Goal: Find specific page/section: Find specific page/section

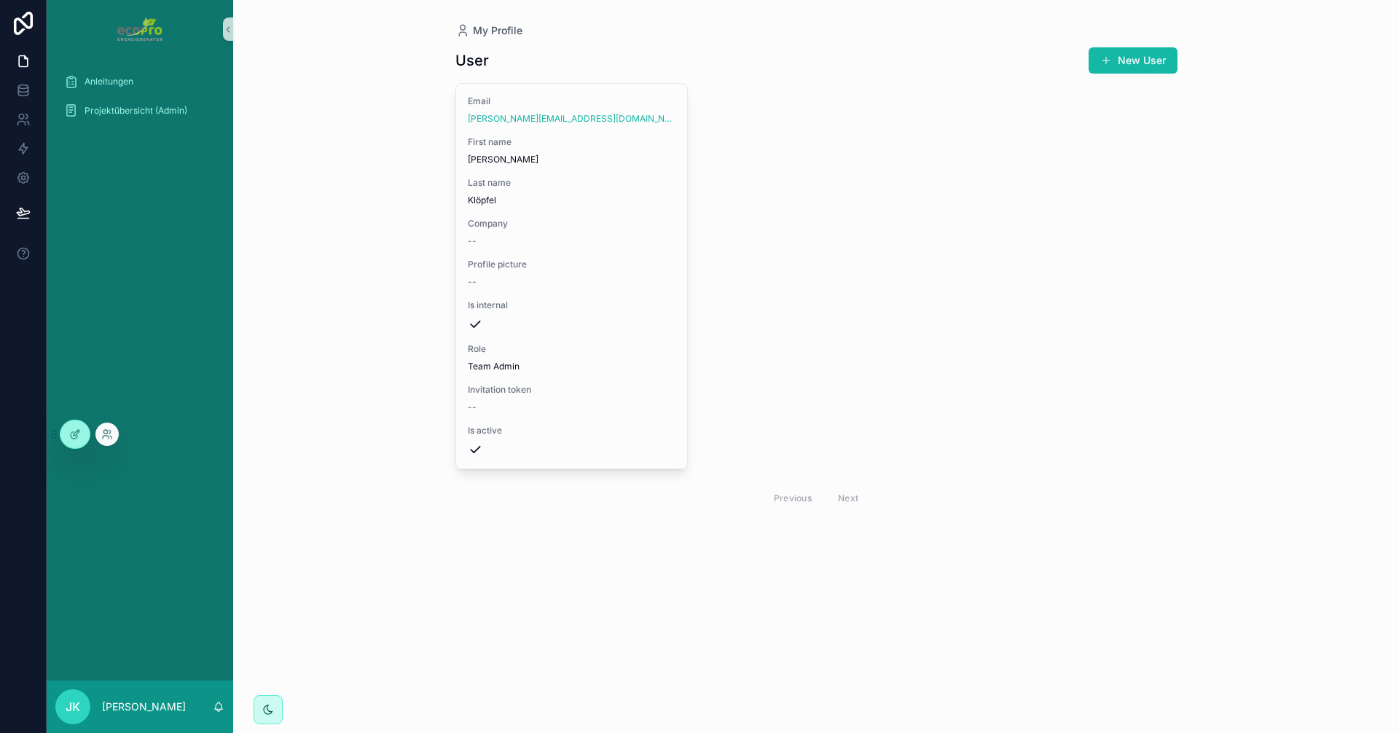
click at [113, 434] on div at bounding box center [106, 434] width 23 height 23
click at [105, 436] on icon at bounding box center [107, 434] width 12 height 12
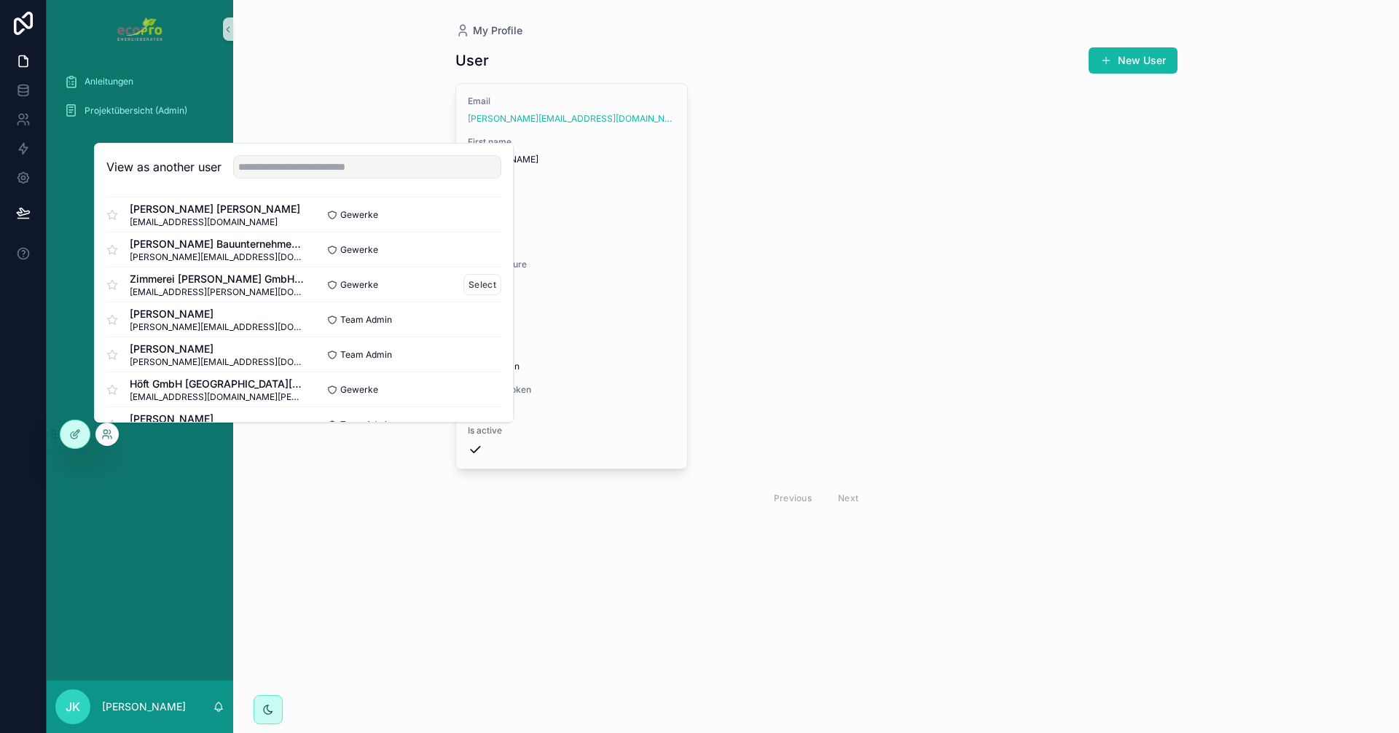
scroll to position [219, 0]
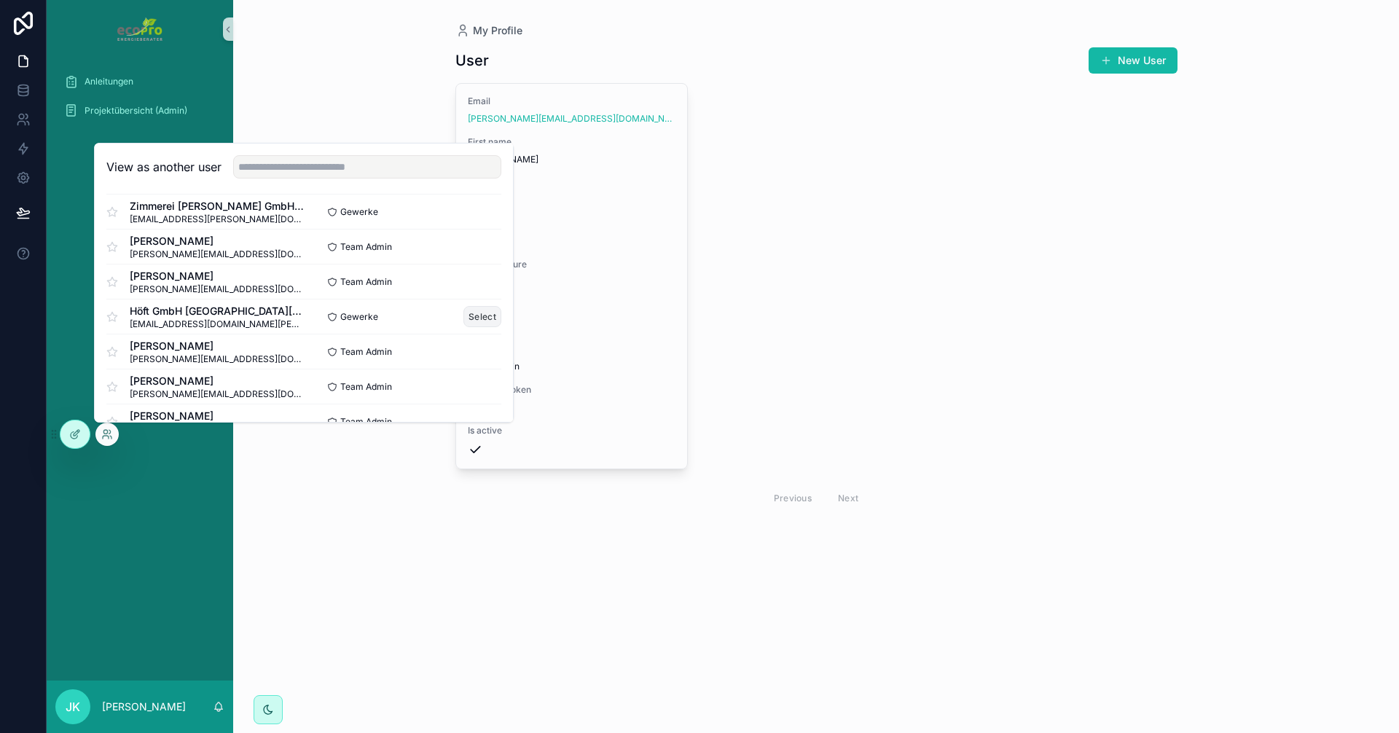
click at [471, 315] on button "Select" at bounding box center [482, 316] width 38 height 21
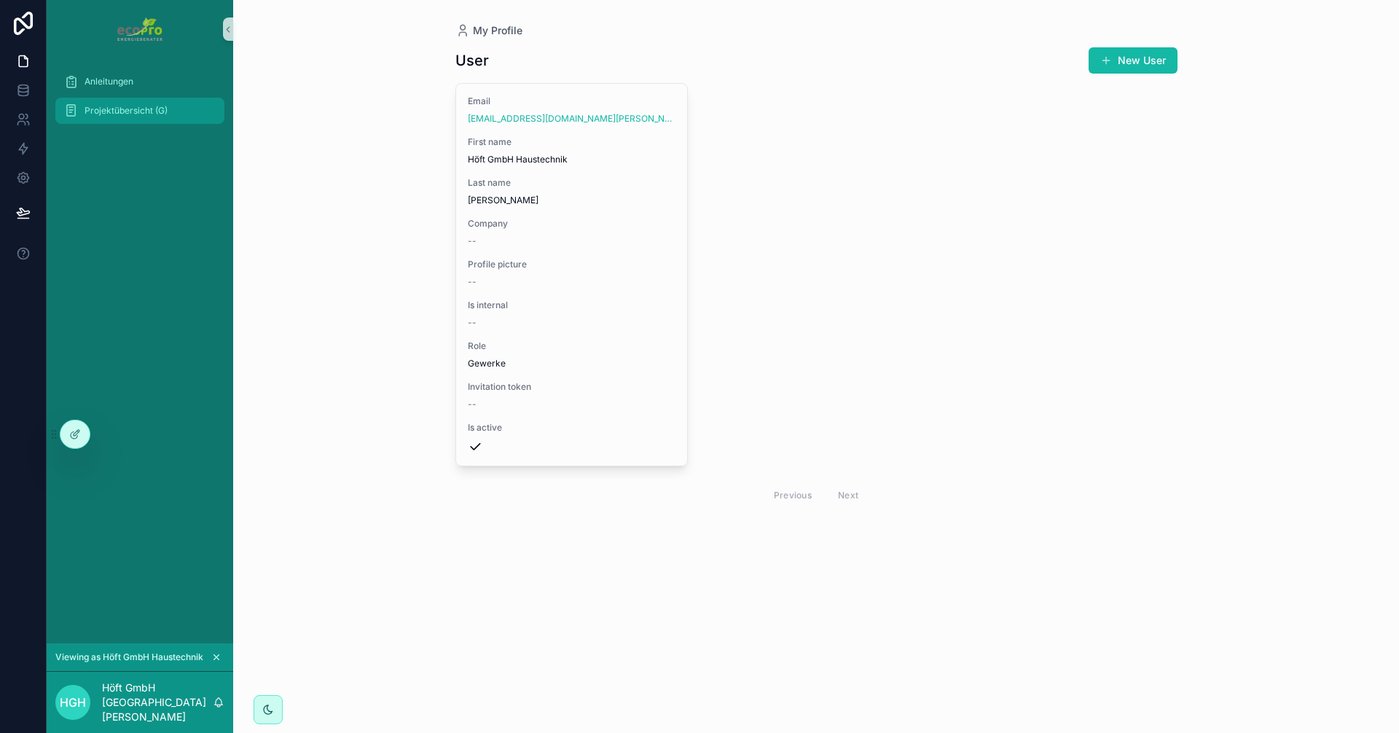
click at [136, 111] on span "Projektübersicht (G)" at bounding box center [126, 111] width 83 height 12
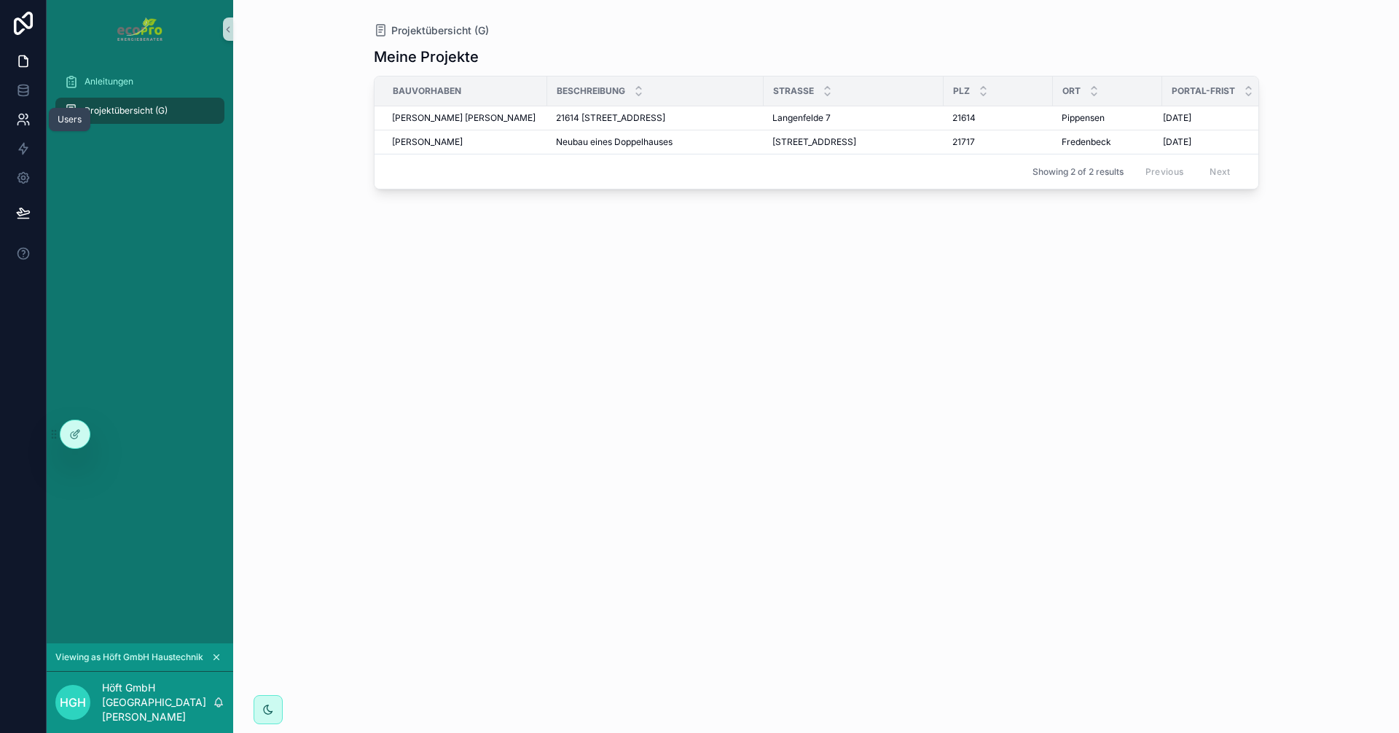
click at [27, 125] on icon at bounding box center [23, 119] width 15 height 15
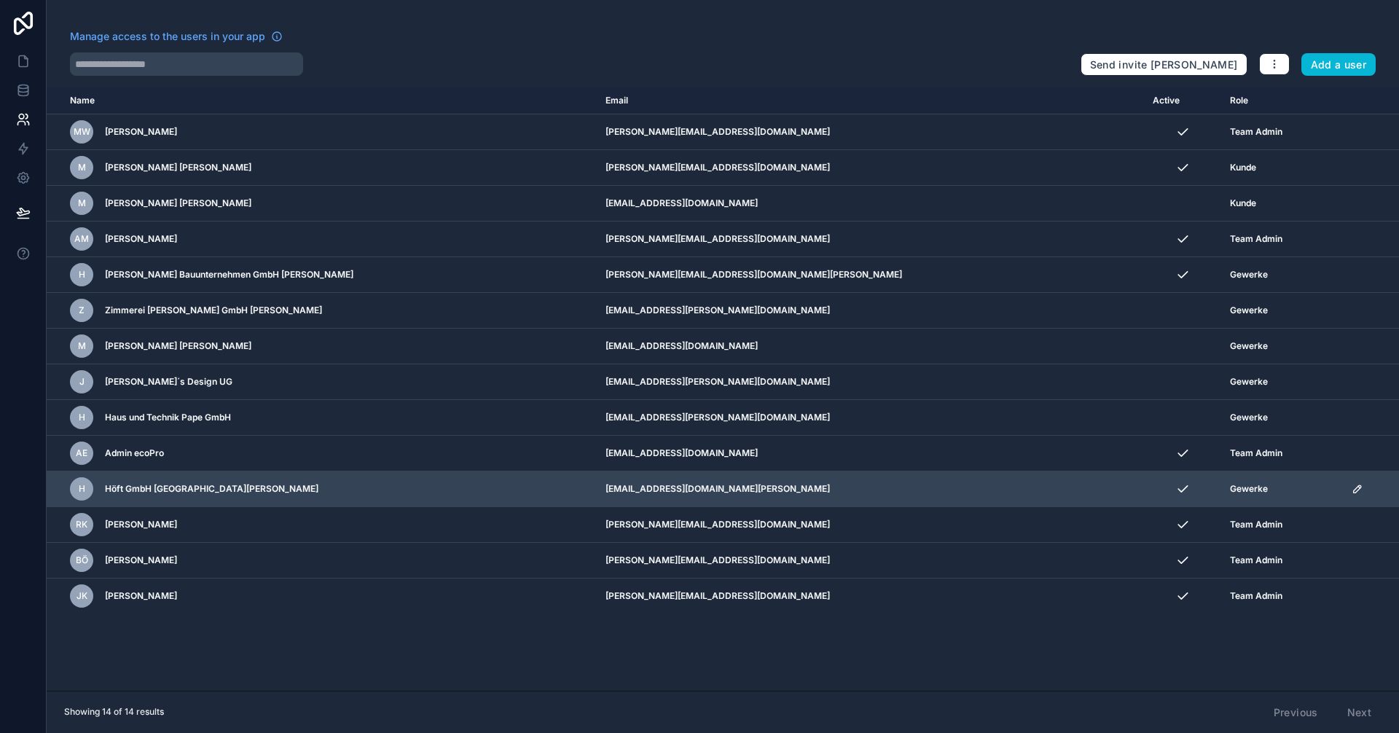
click at [922, 492] on td "[EMAIL_ADDRESS][DOMAIN_NAME][PERSON_NAME]" at bounding box center [870, 489] width 547 height 36
click at [1351, 488] on icon "scrollable content" at bounding box center [1357, 489] width 12 height 12
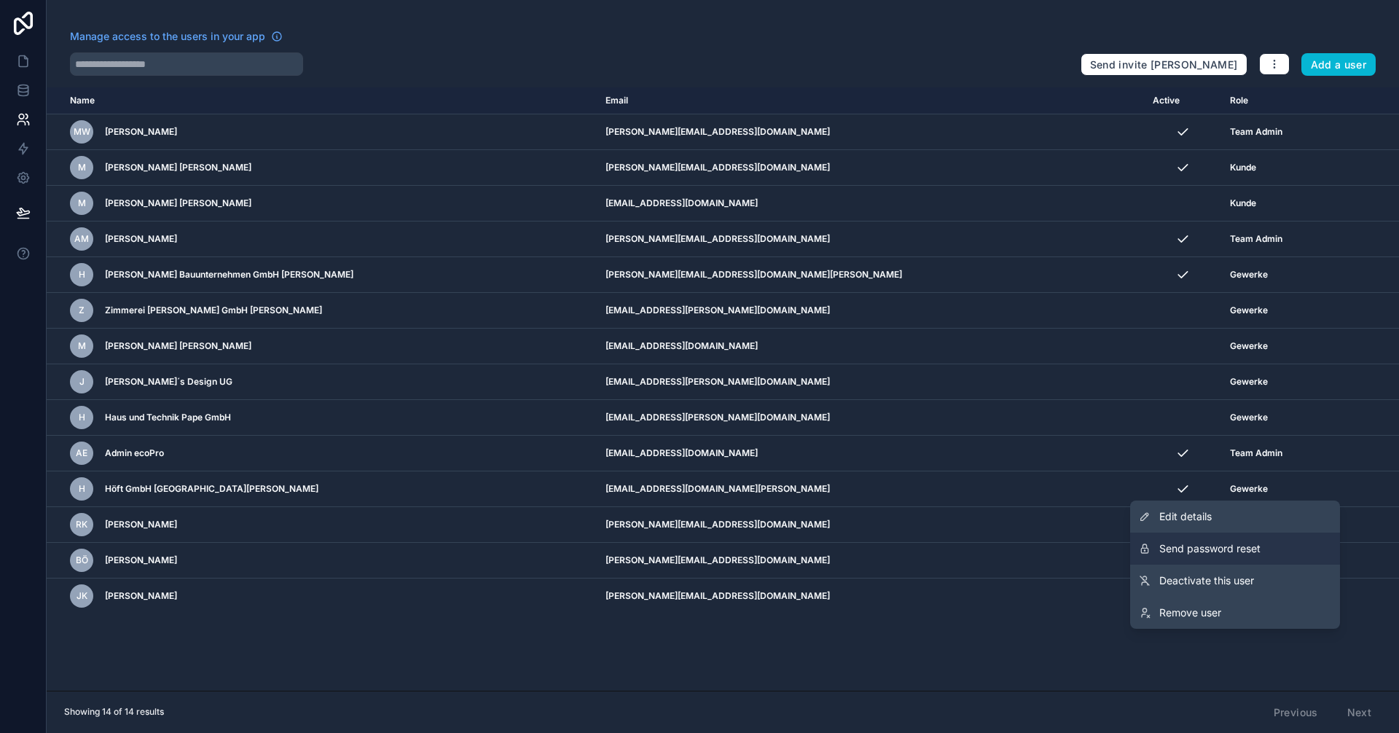
click at [1225, 547] on span "Send password reset" at bounding box center [1209, 548] width 101 height 15
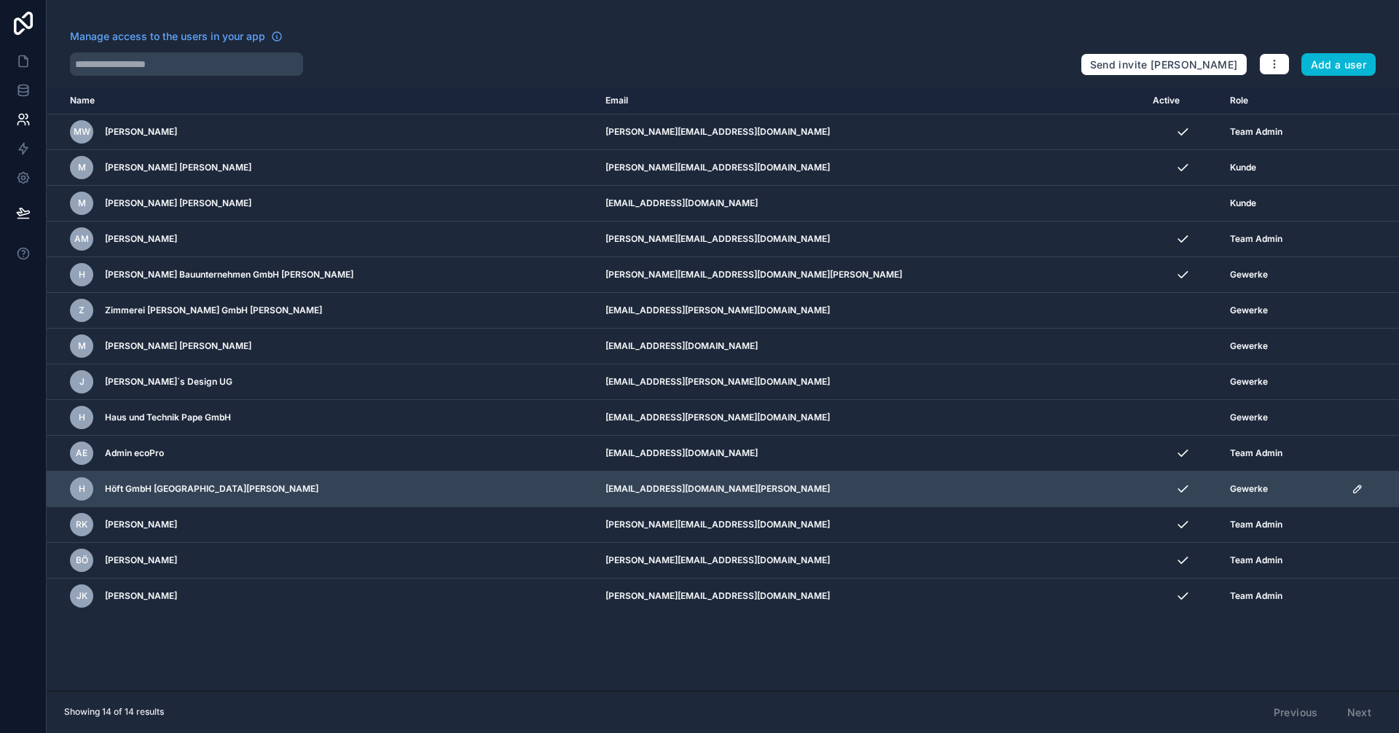
click at [1055, 491] on td "[EMAIL_ADDRESS][DOMAIN_NAME][PERSON_NAME]" at bounding box center [870, 489] width 547 height 36
click at [860, 487] on td "[EMAIL_ADDRESS][DOMAIN_NAME][PERSON_NAME]" at bounding box center [870, 489] width 547 height 36
click at [1353, 488] on icon "scrollable content" at bounding box center [1356, 488] width 7 height 7
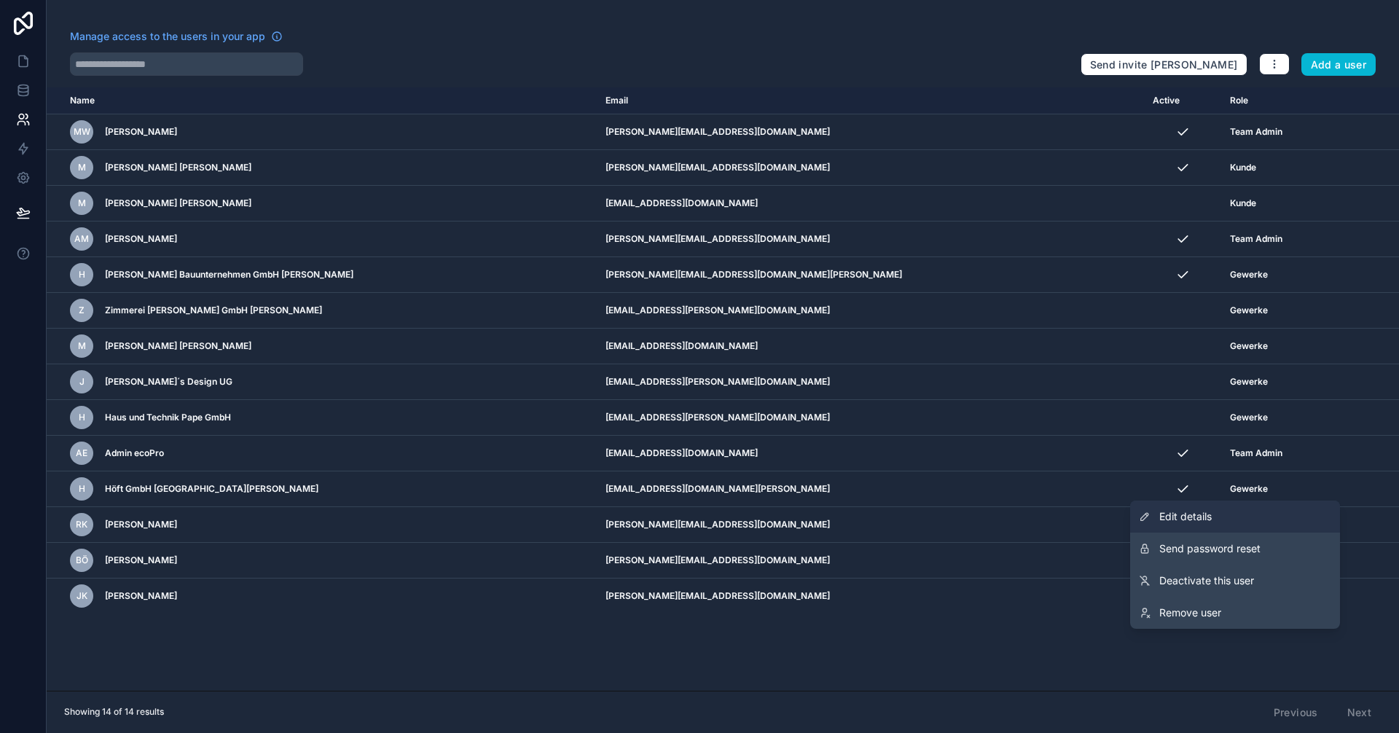
click at [1201, 515] on span "Edit details" at bounding box center [1185, 516] width 52 height 15
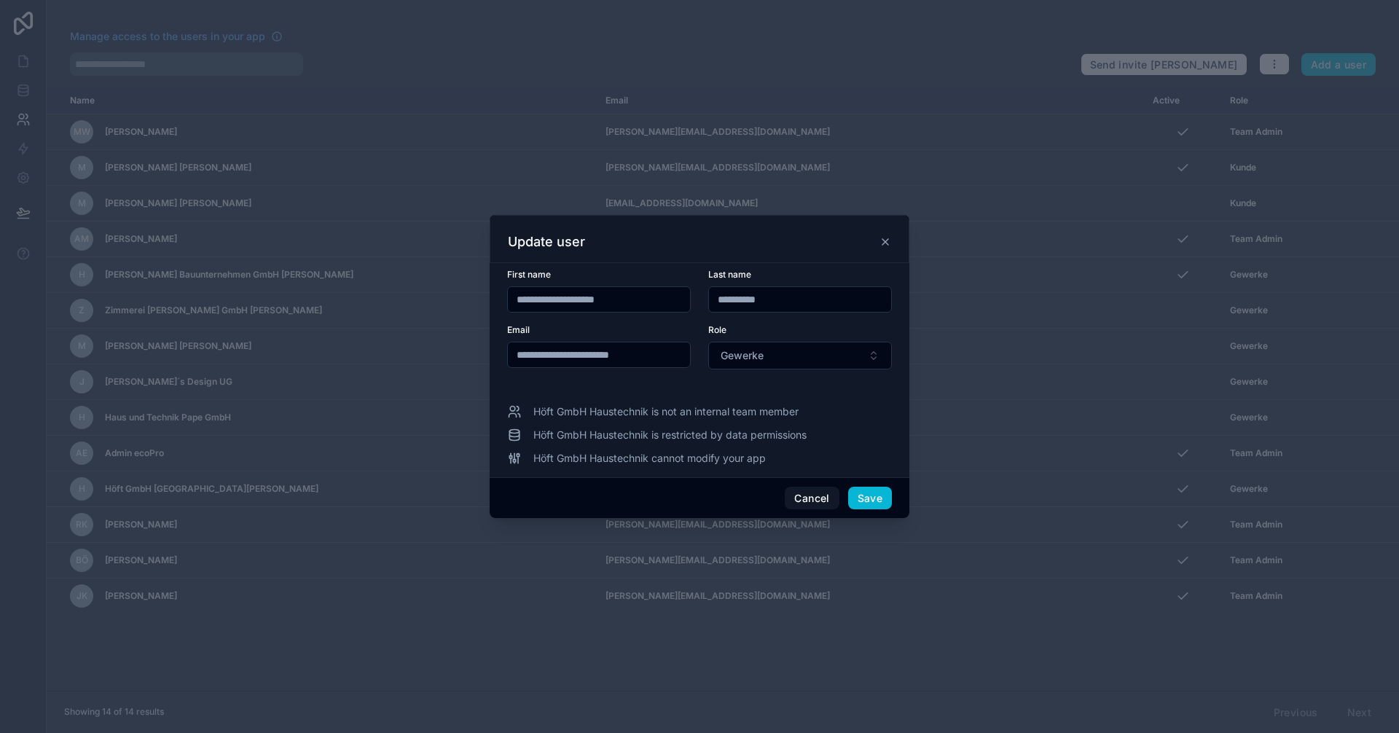
click at [535, 355] on input "**********" at bounding box center [599, 355] width 182 height 20
click at [812, 501] on button "Cancel" at bounding box center [812, 498] width 54 height 23
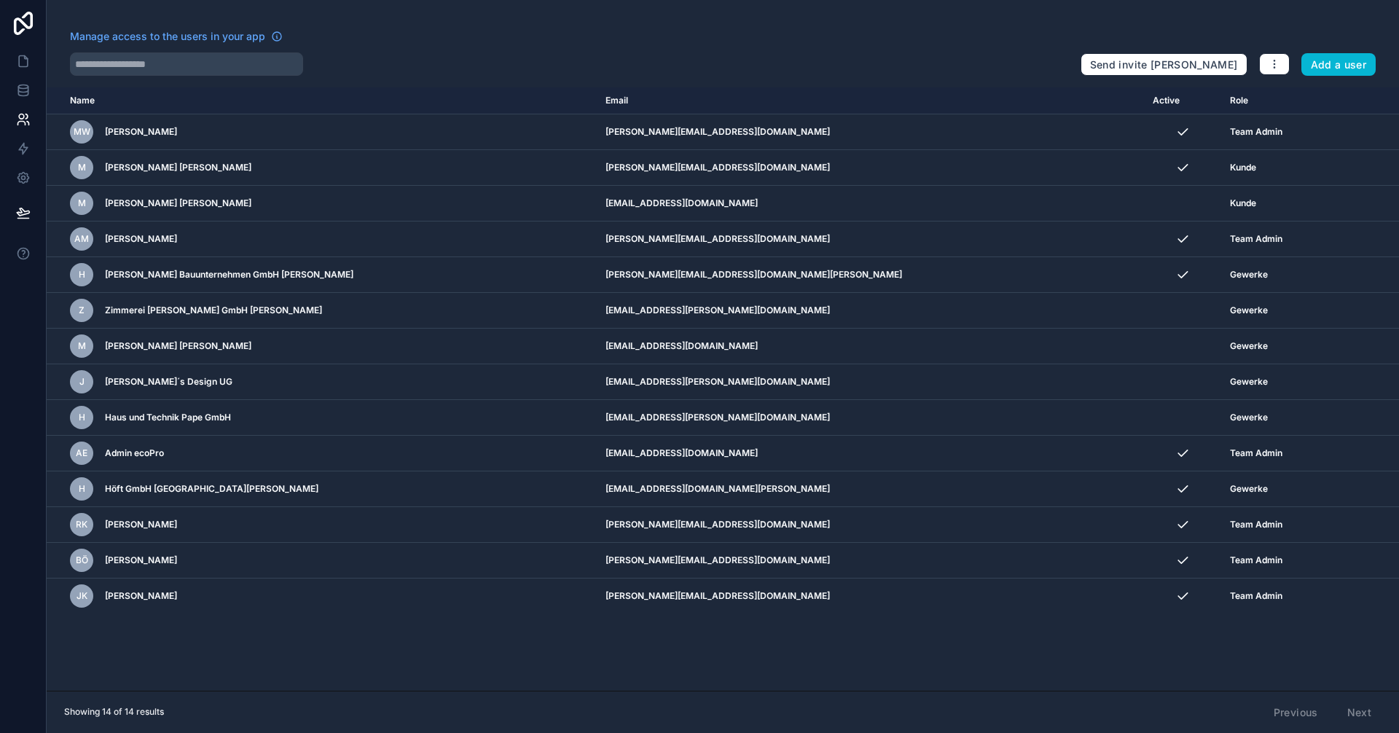
click at [542, 651] on div "Name Email Active Role userTable.email MW Maik Wiebusch m.wiebusch@ecopro.de Te…" at bounding box center [723, 388] width 1352 height 603
click at [383, 657] on div "Name Email Active Role userTable.email MW Maik Wiebusch m.wiebusch@ecopro.de Te…" at bounding box center [723, 388] width 1352 height 603
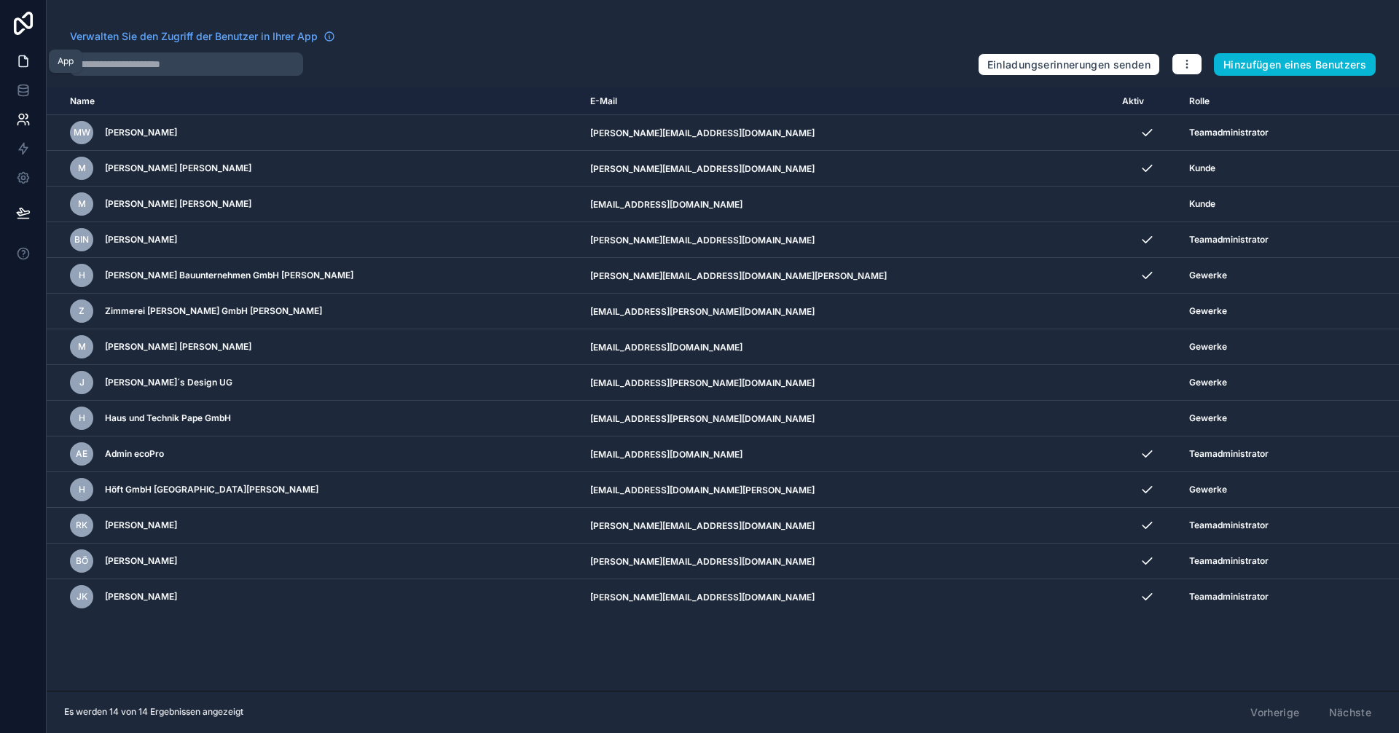
click at [27, 66] on icon at bounding box center [23, 61] width 9 height 11
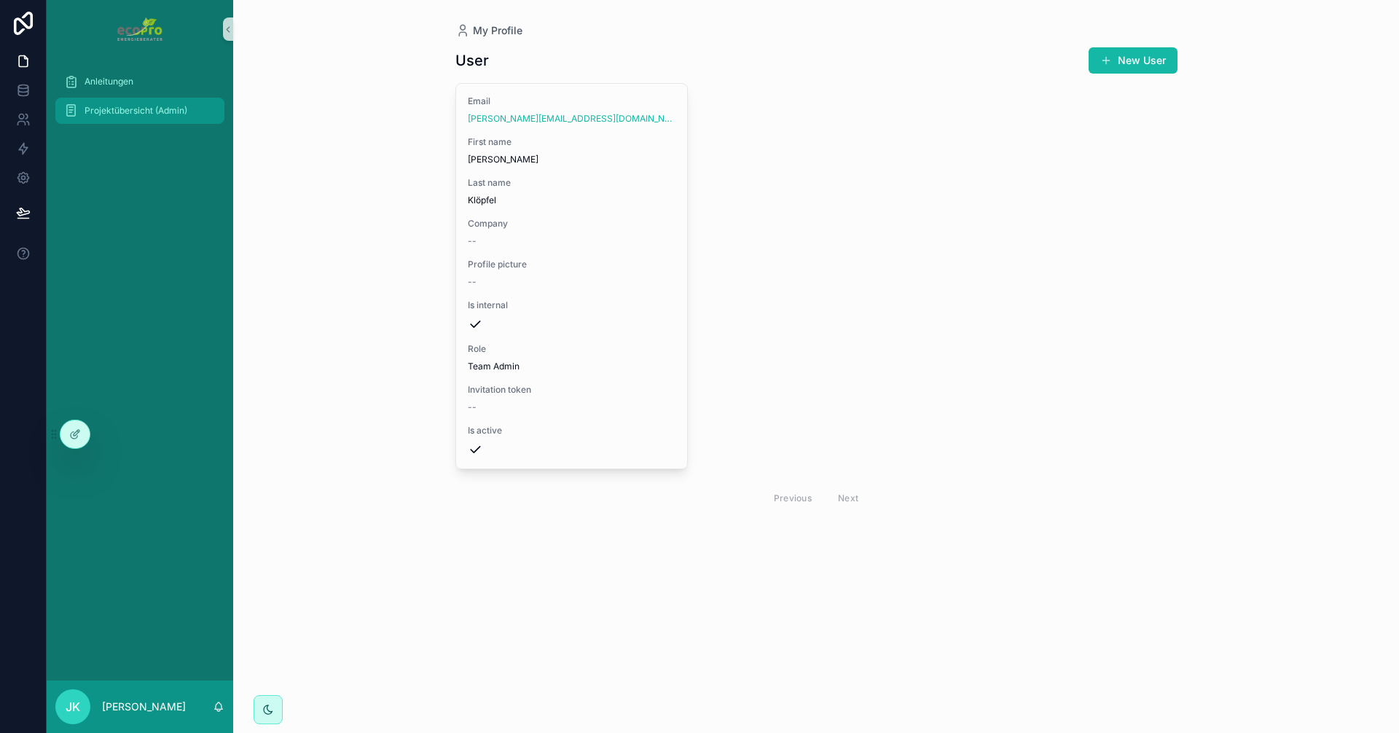
click at [153, 111] on font "Projektübersicht (Admin)" at bounding box center [136, 110] width 103 height 11
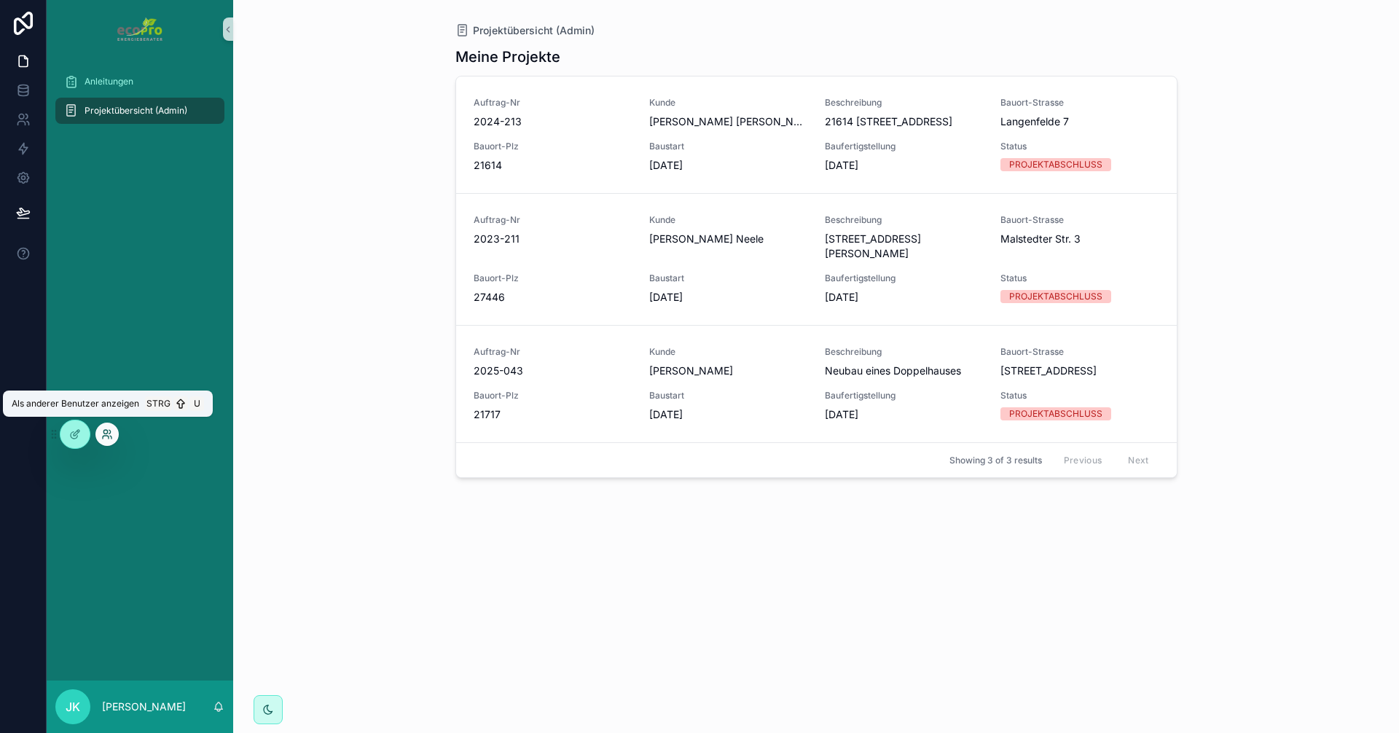
click at [102, 437] on icon at bounding box center [107, 434] width 12 height 12
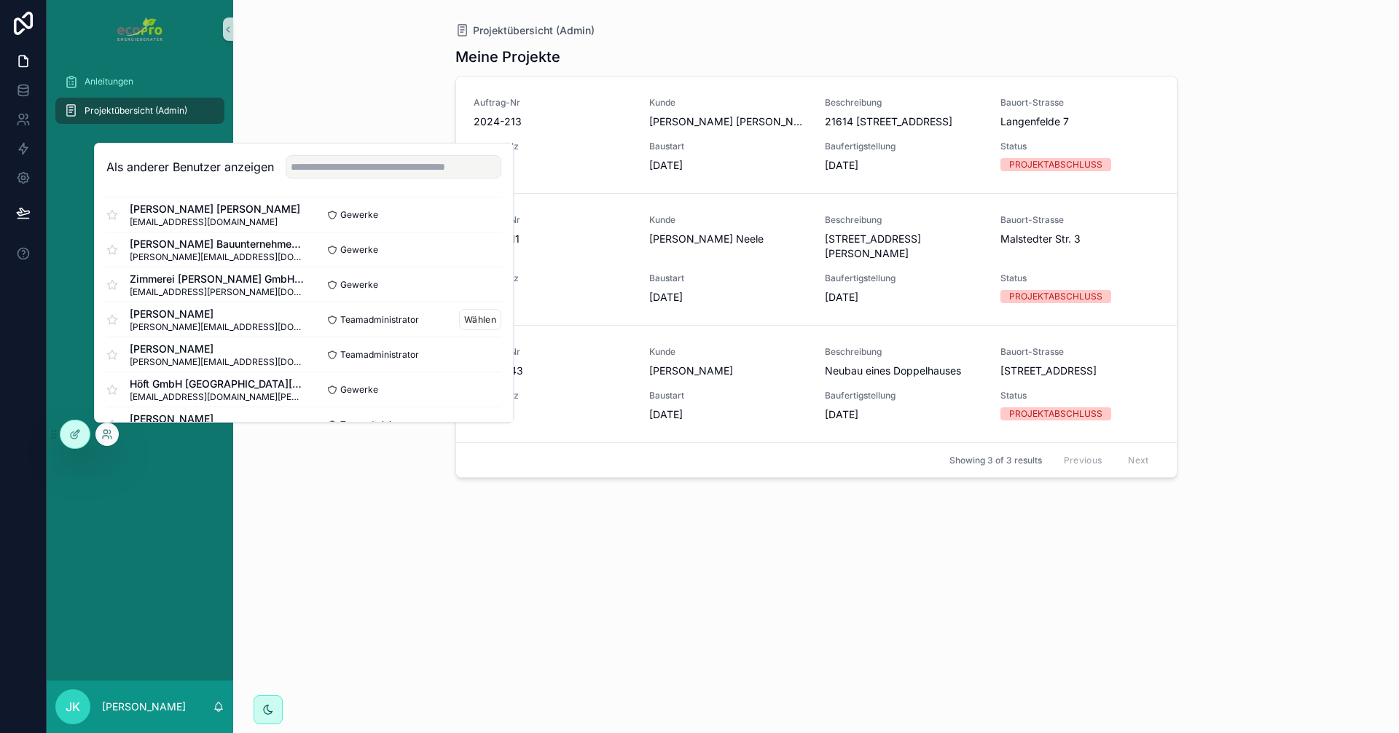
scroll to position [219, 0]
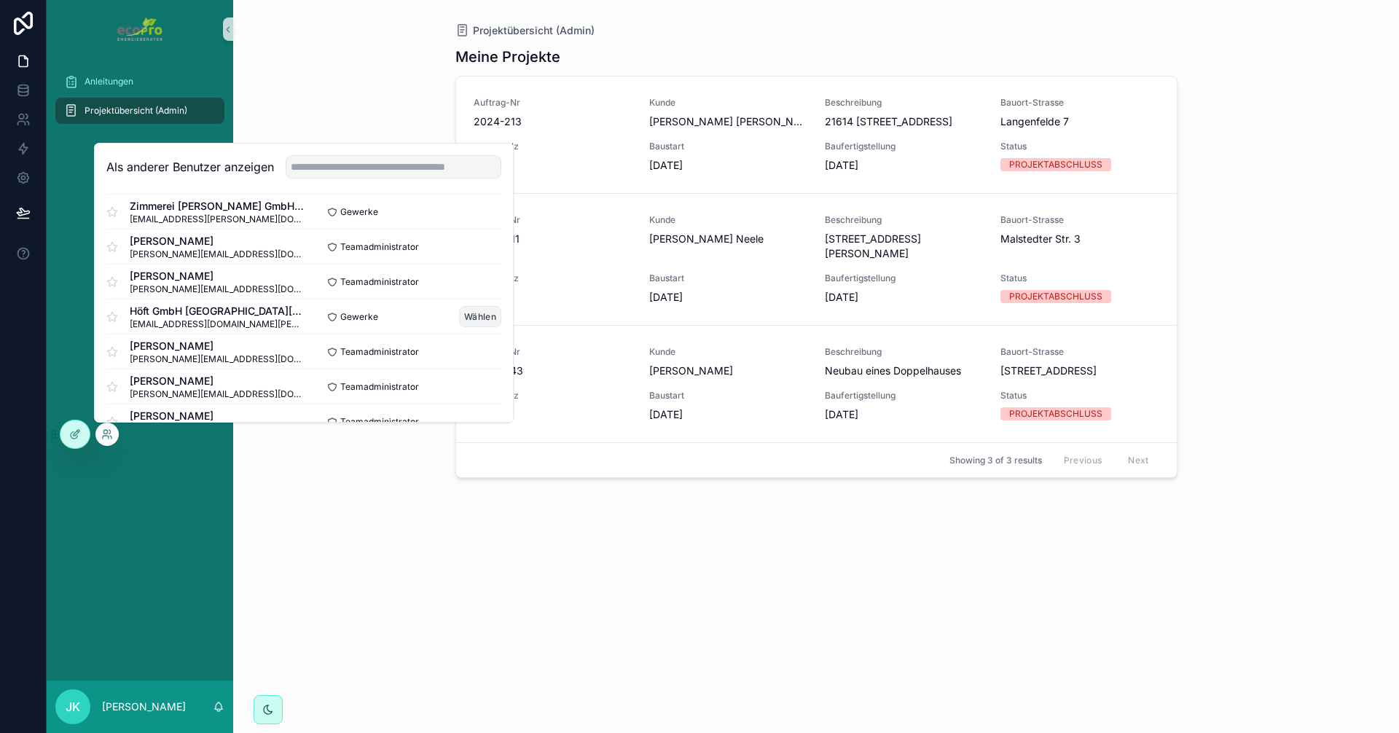
click at [464, 315] on font "Wählen" at bounding box center [480, 316] width 32 height 11
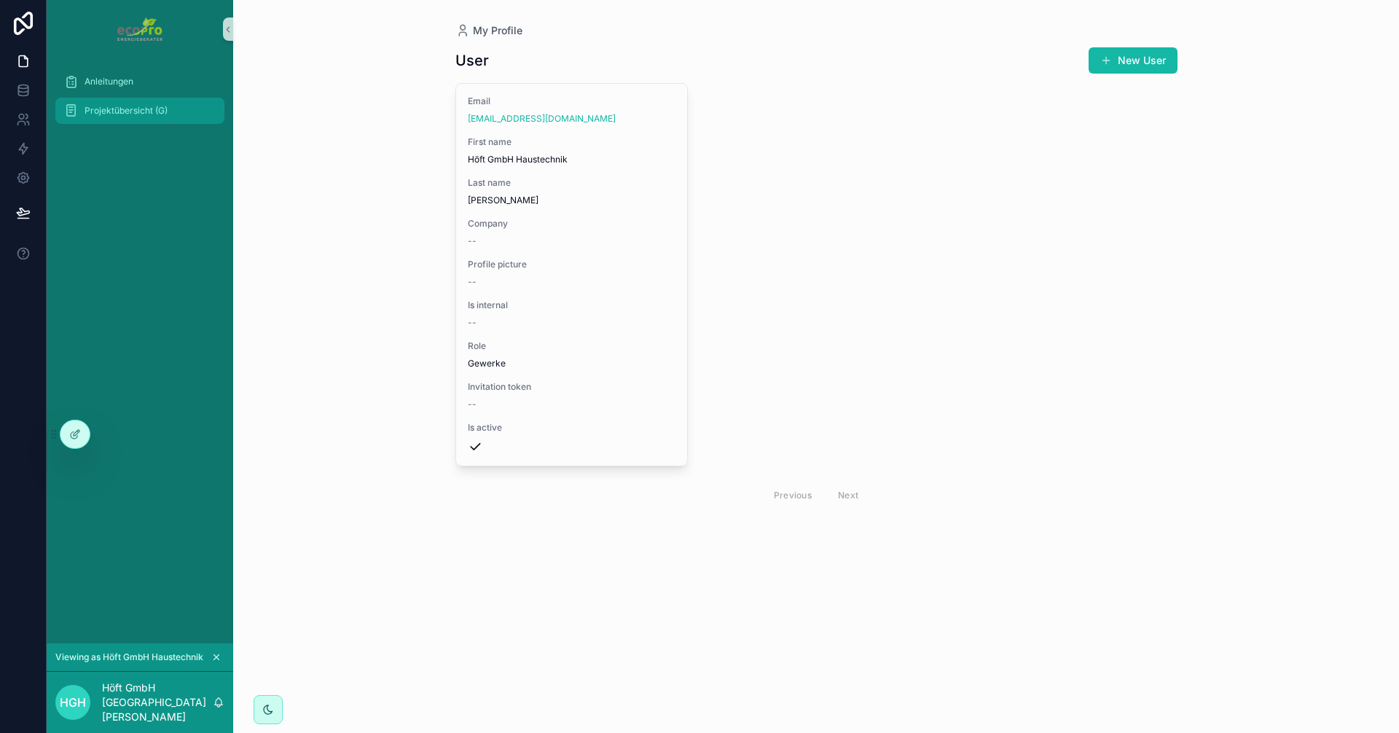
click at [95, 113] on span "Projektübersicht (G)" at bounding box center [126, 111] width 83 height 12
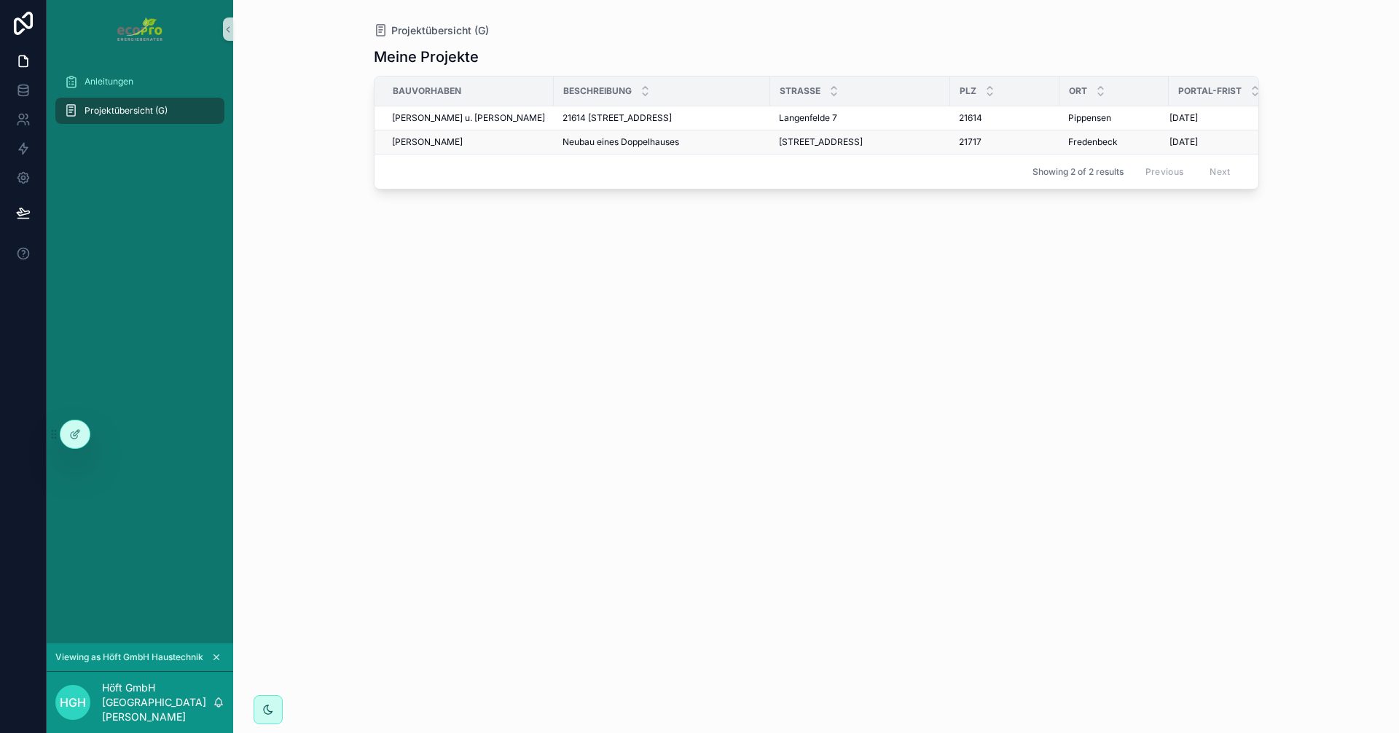
click at [425, 142] on span "[PERSON_NAME]" at bounding box center [427, 142] width 71 height 12
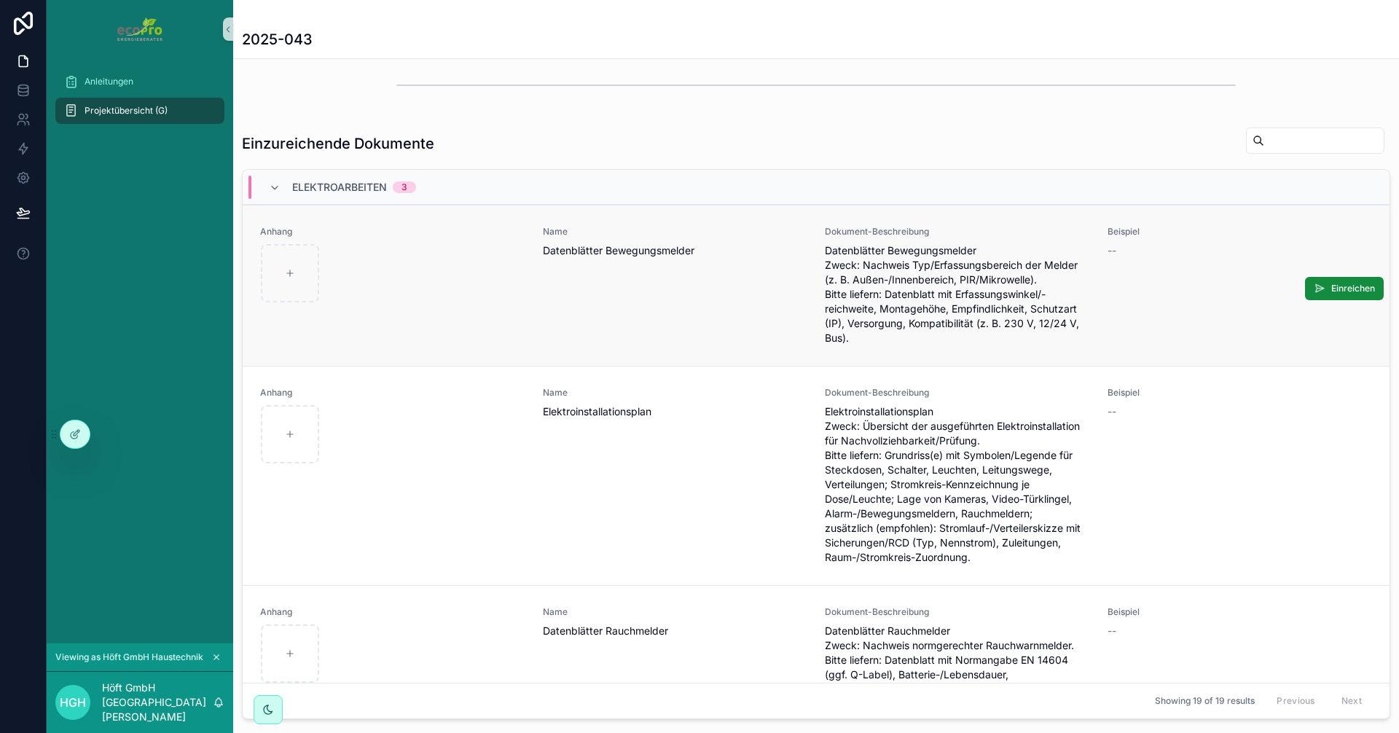
scroll to position [364, 0]
click at [275, 184] on icon "scrollbarer Inhalt" at bounding box center [275, 187] width 12 height 12
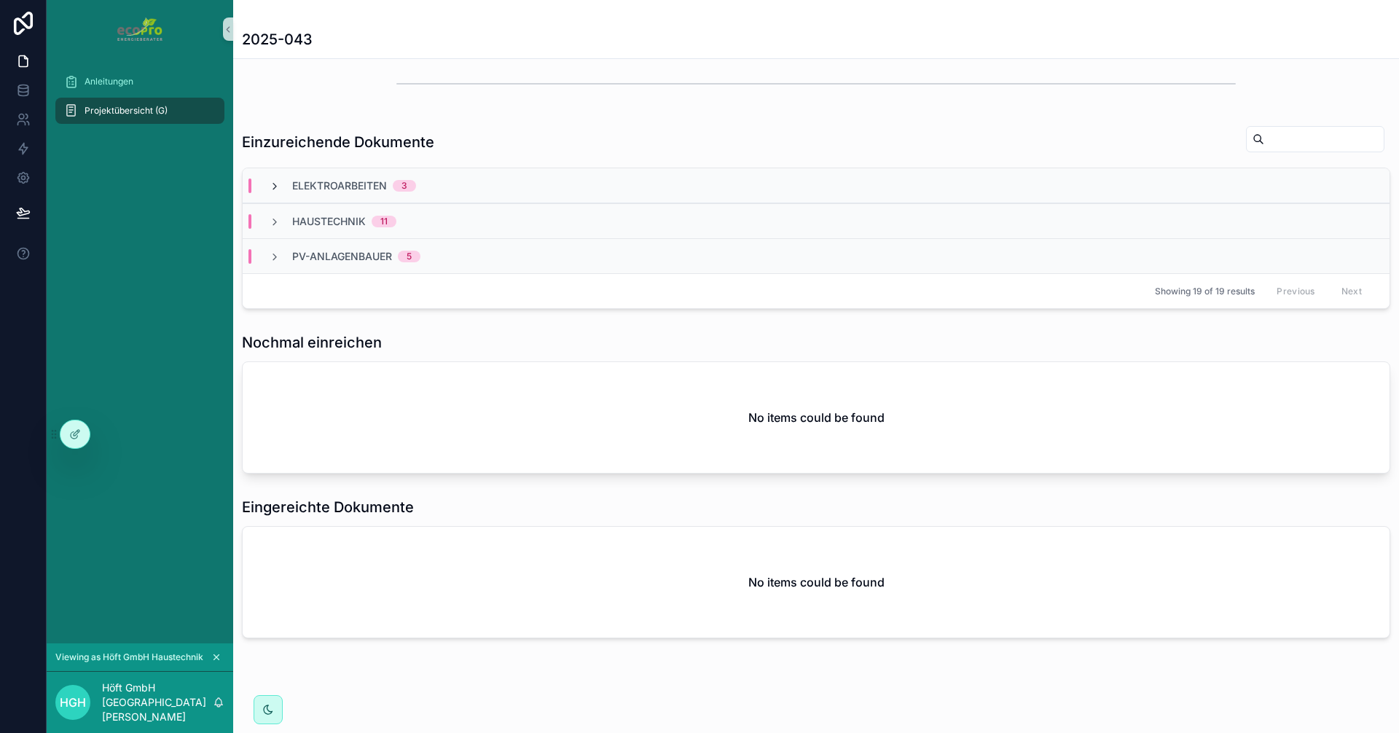
click at [275, 182] on icon "scrollbarer Inhalt" at bounding box center [275, 187] width 12 height 12
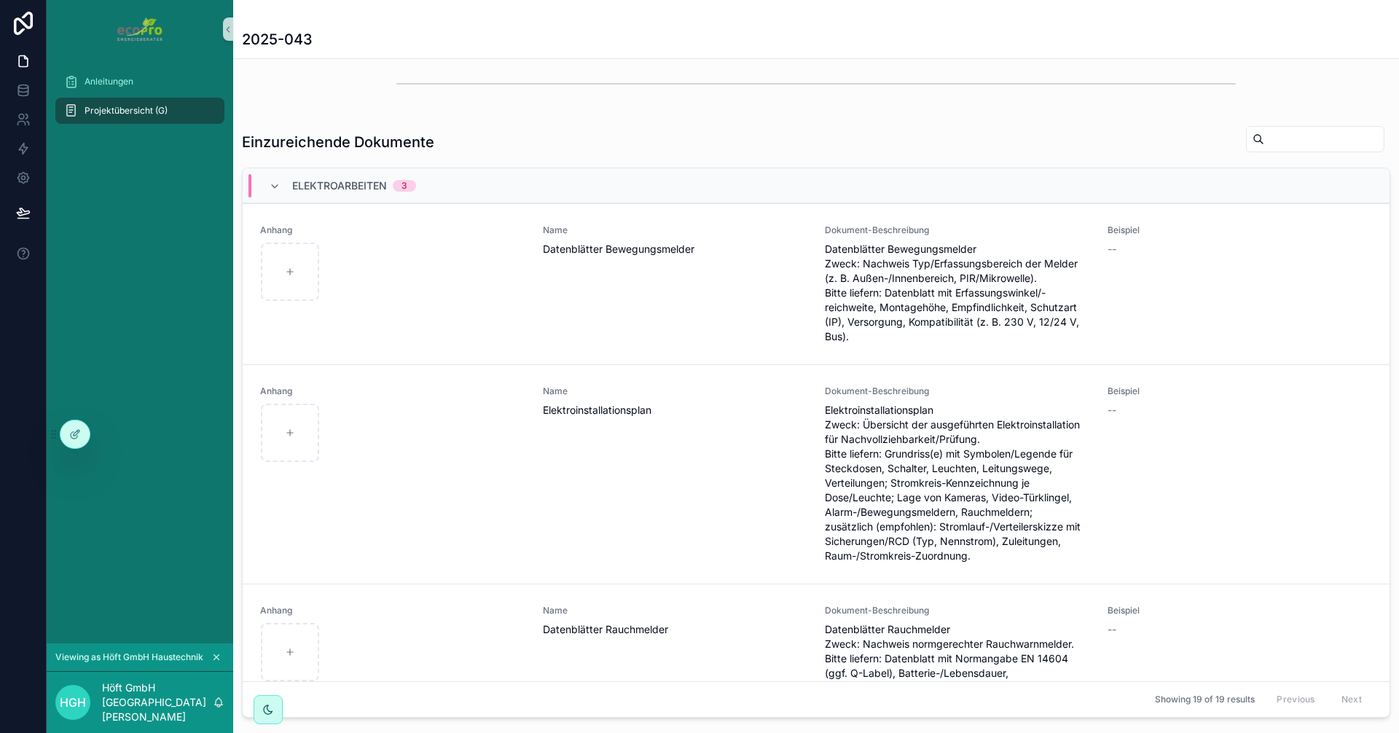
click at [275, 182] on icon "scrollbarer Inhalt" at bounding box center [275, 187] width 12 height 12
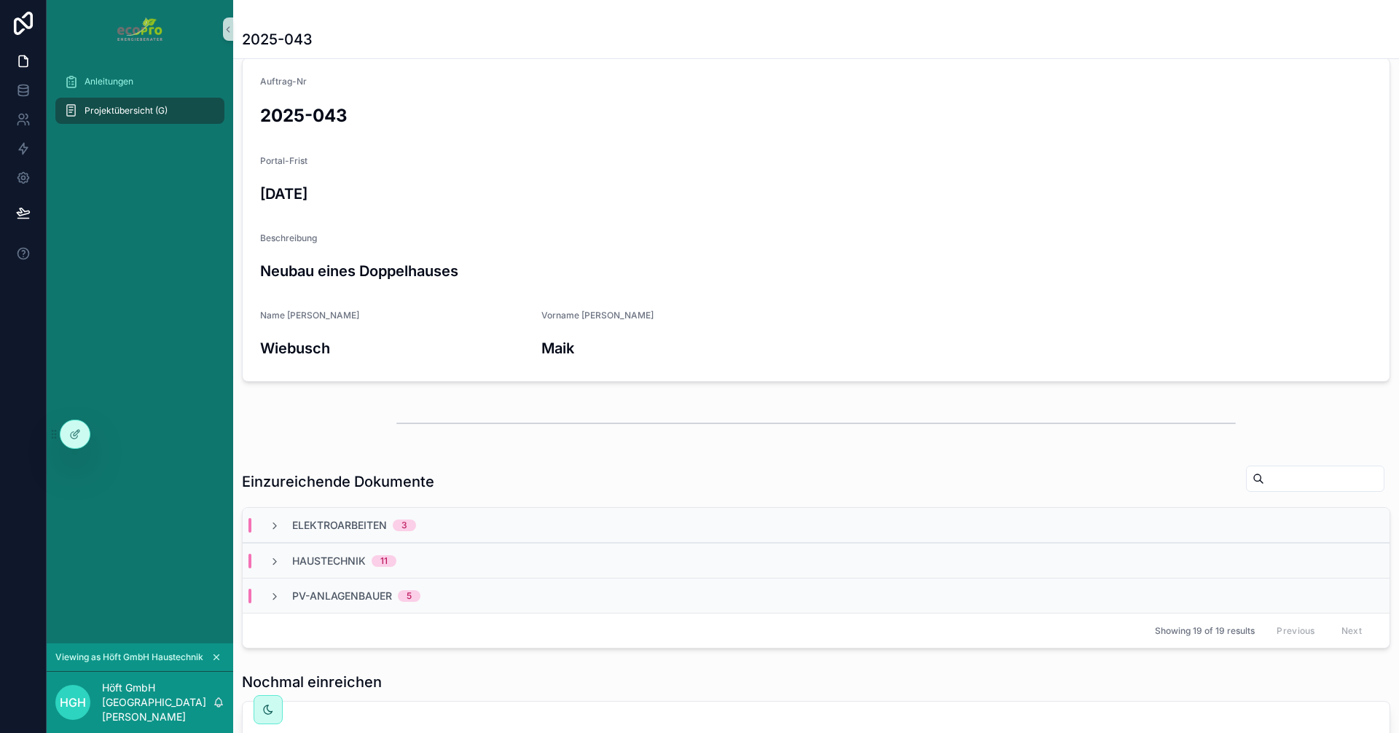
scroll to position [0, 0]
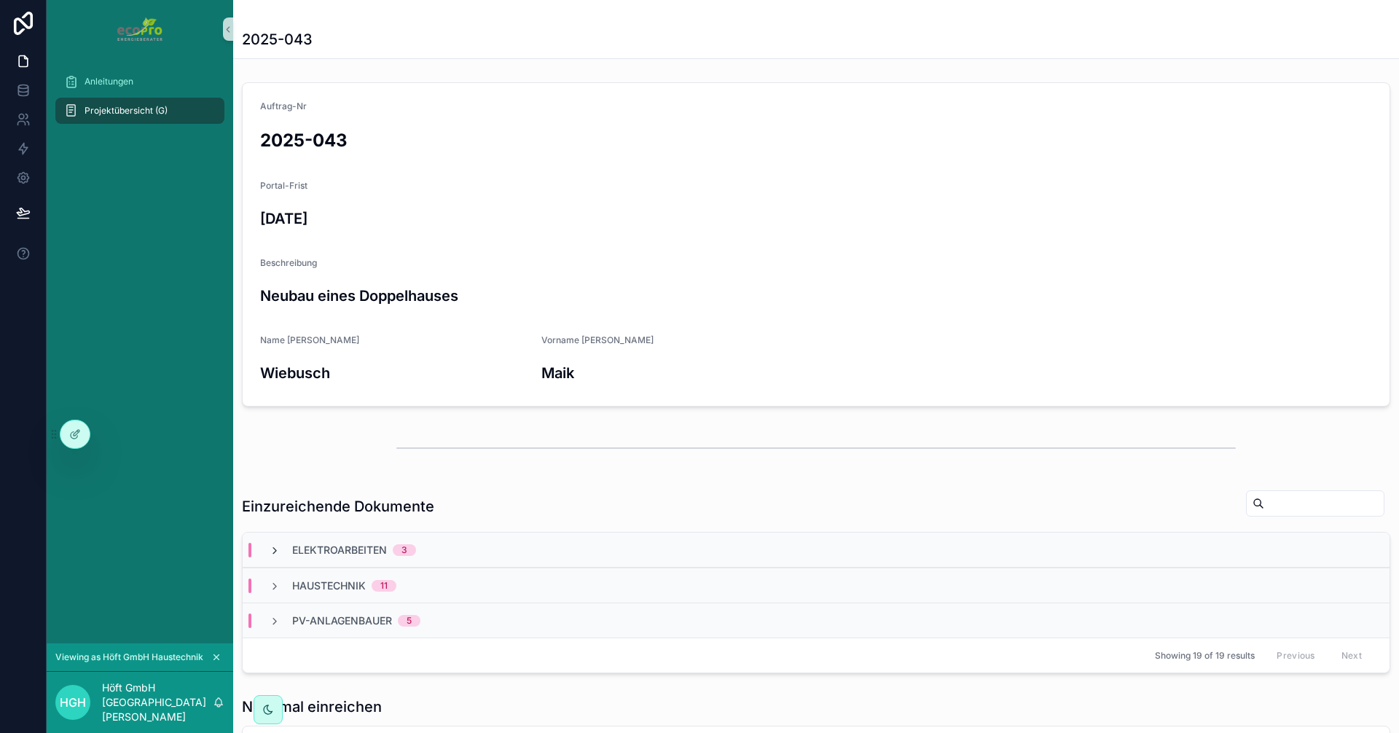
click at [280, 550] on icon "scrollbarer Inhalt" at bounding box center [275, 551] width 12 height 12
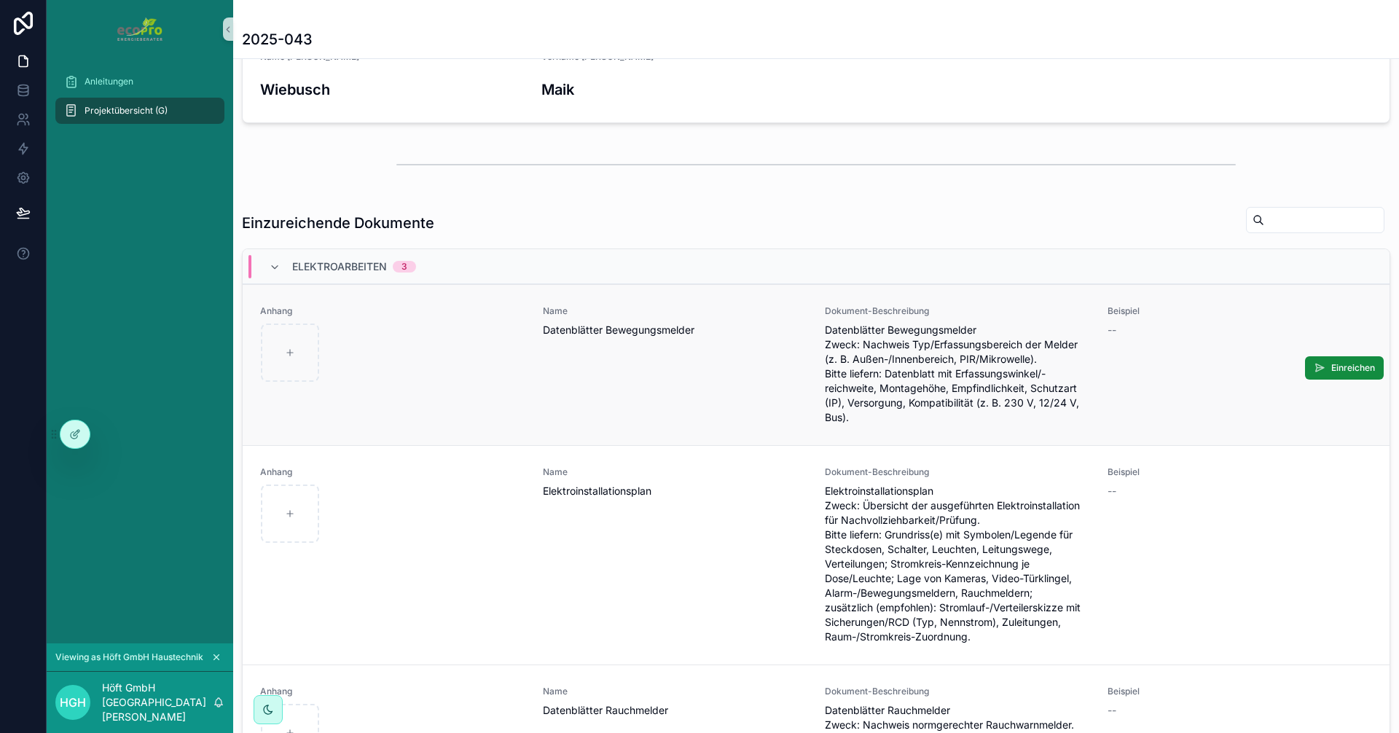
scroll to position [291, 0]
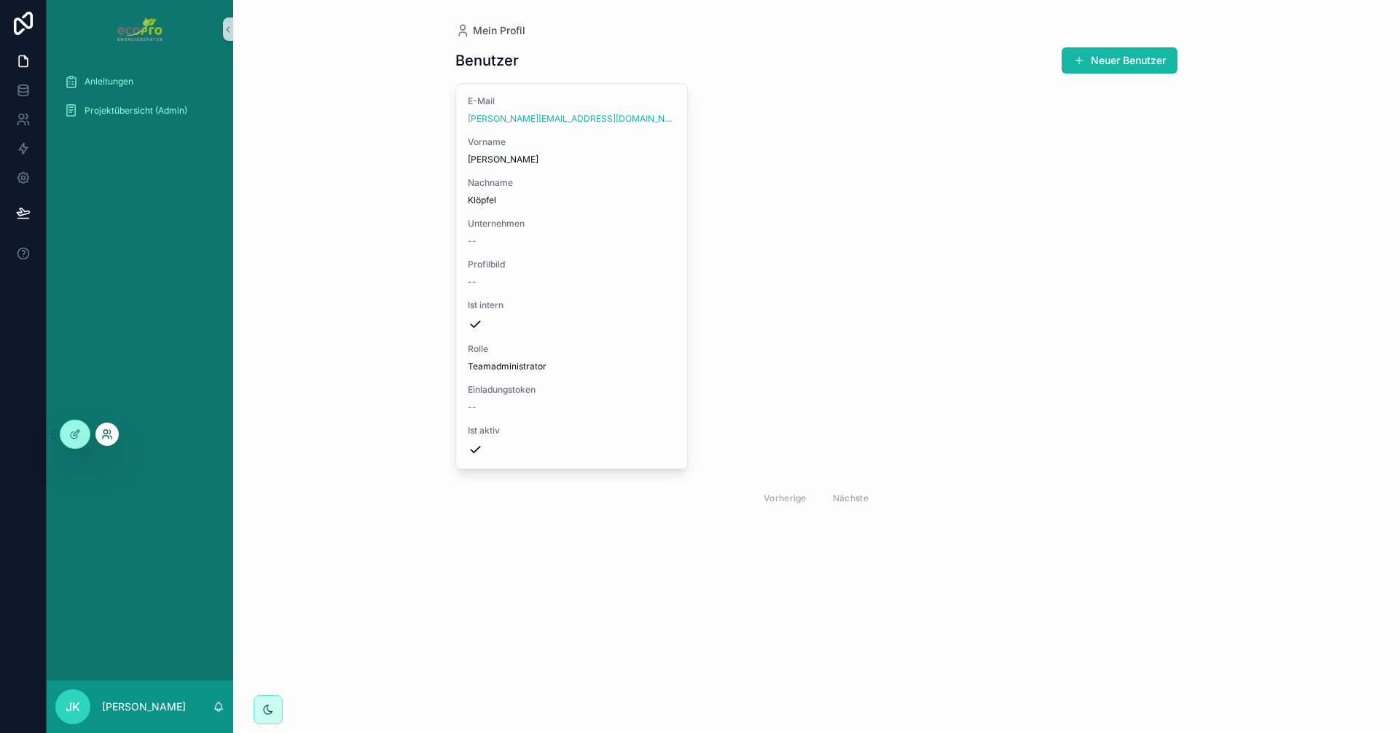
click at [108, 435] on icon at bounding box center [107, 434] width 12 height 12
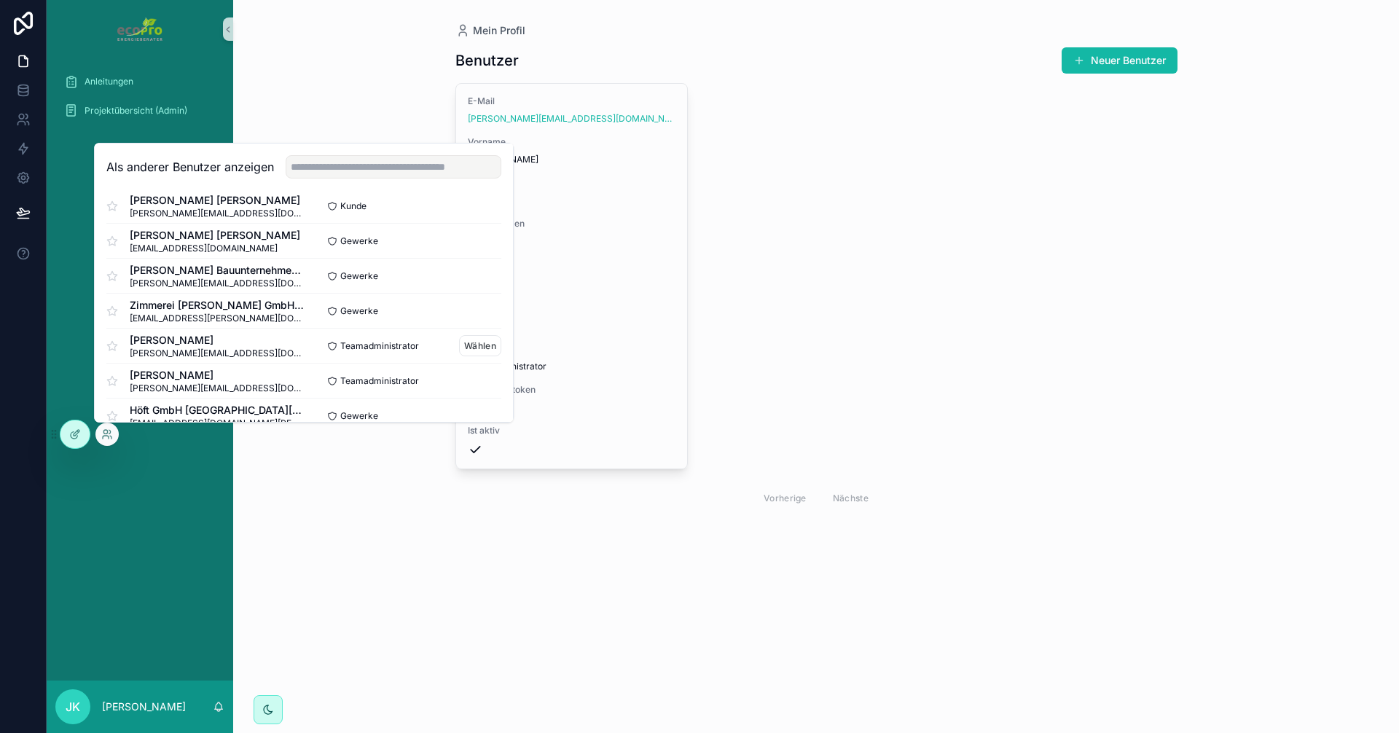
scroll to position [146, 0]
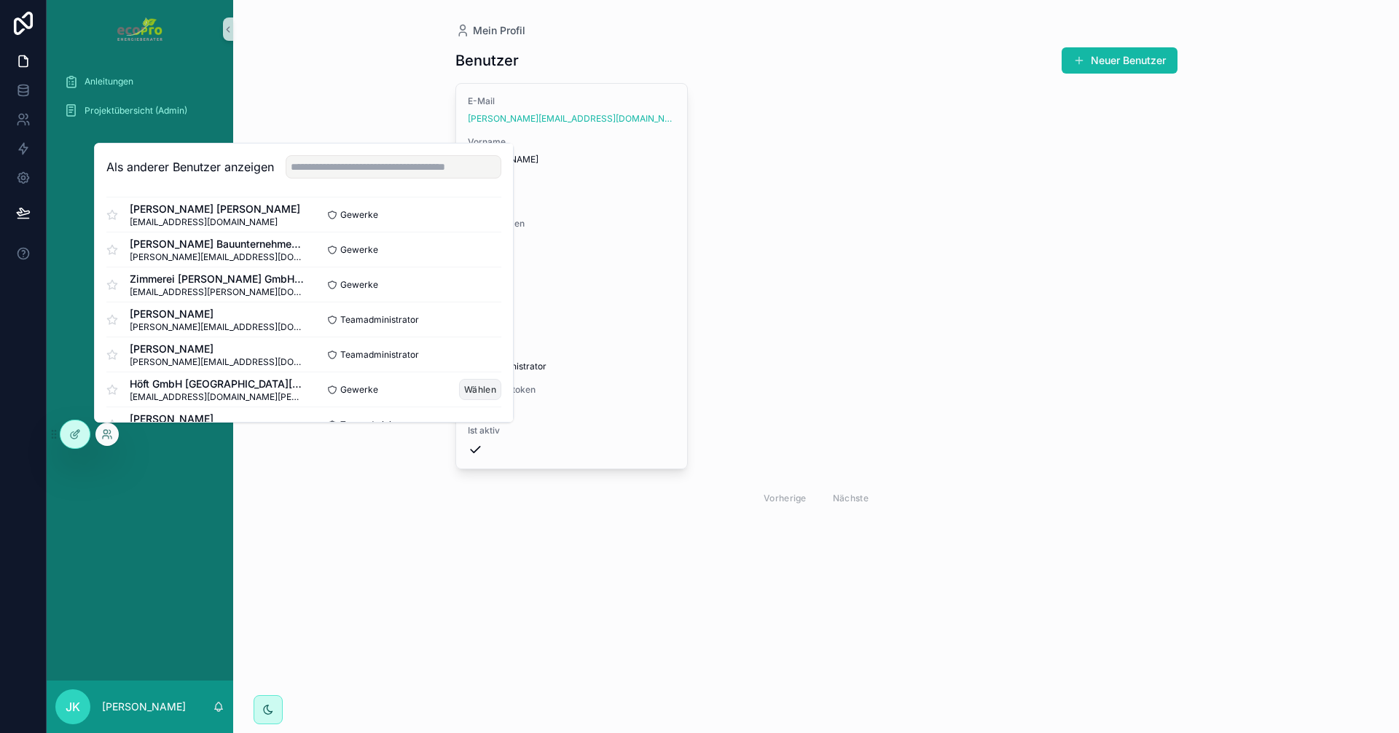
click at [467, 388] on font "Wählen" at bounding box center [480, 389] width 32 height 11
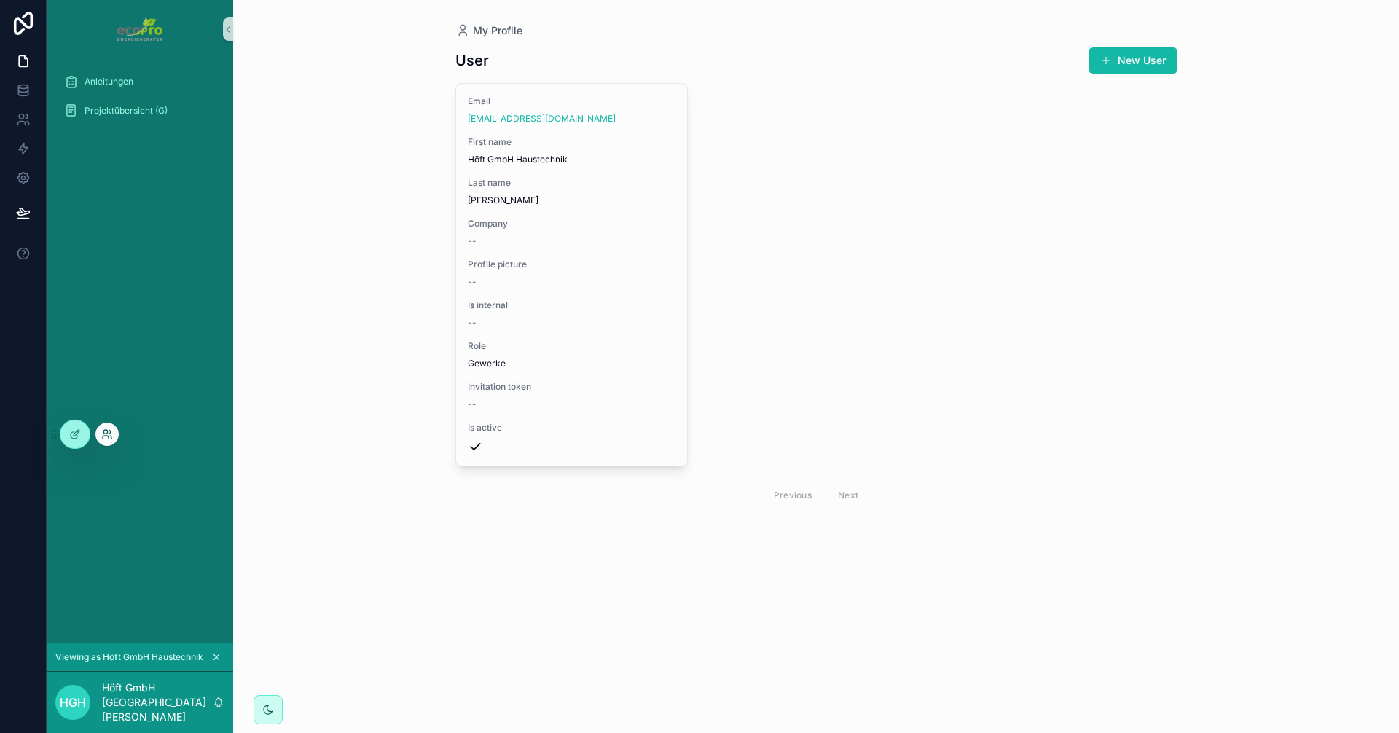
click at [104, 433] on icon at bounding box center [105, 432] width 4 height 4
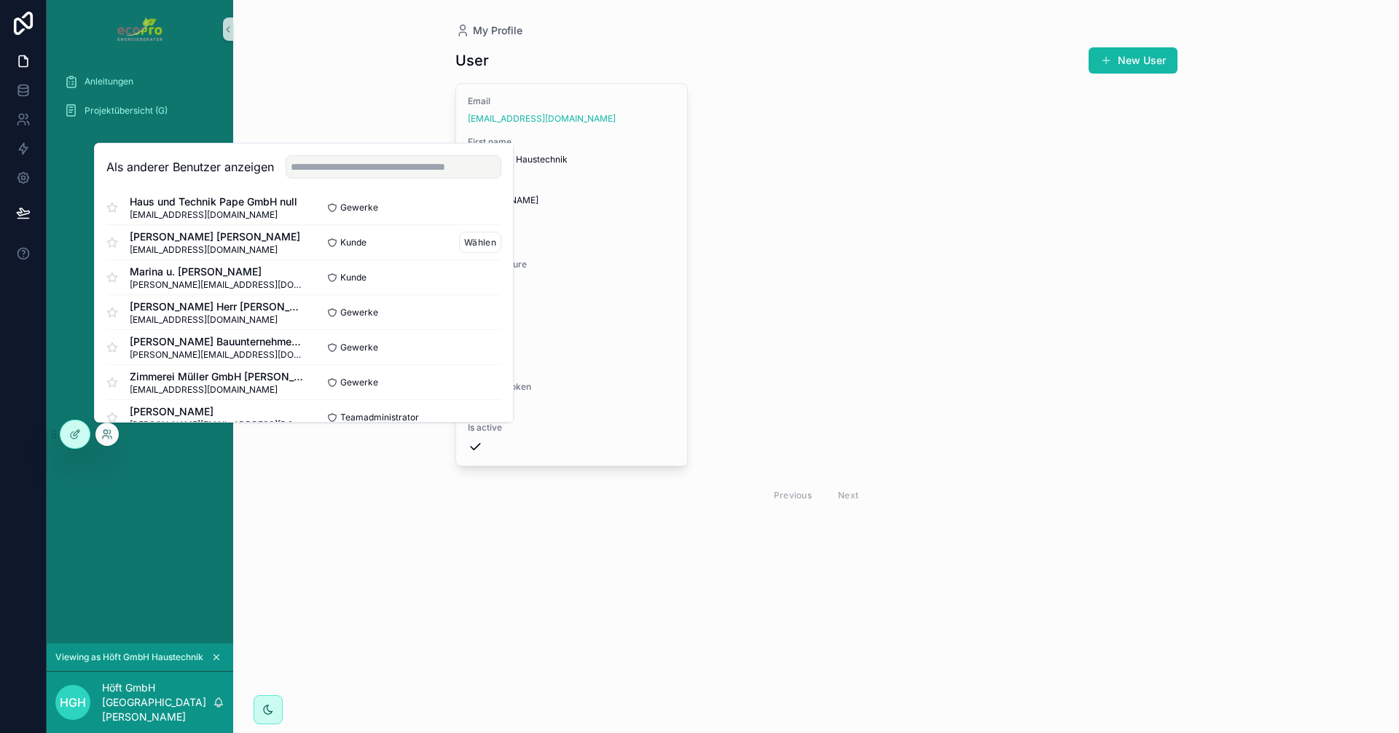
scroll to position [73, 0]
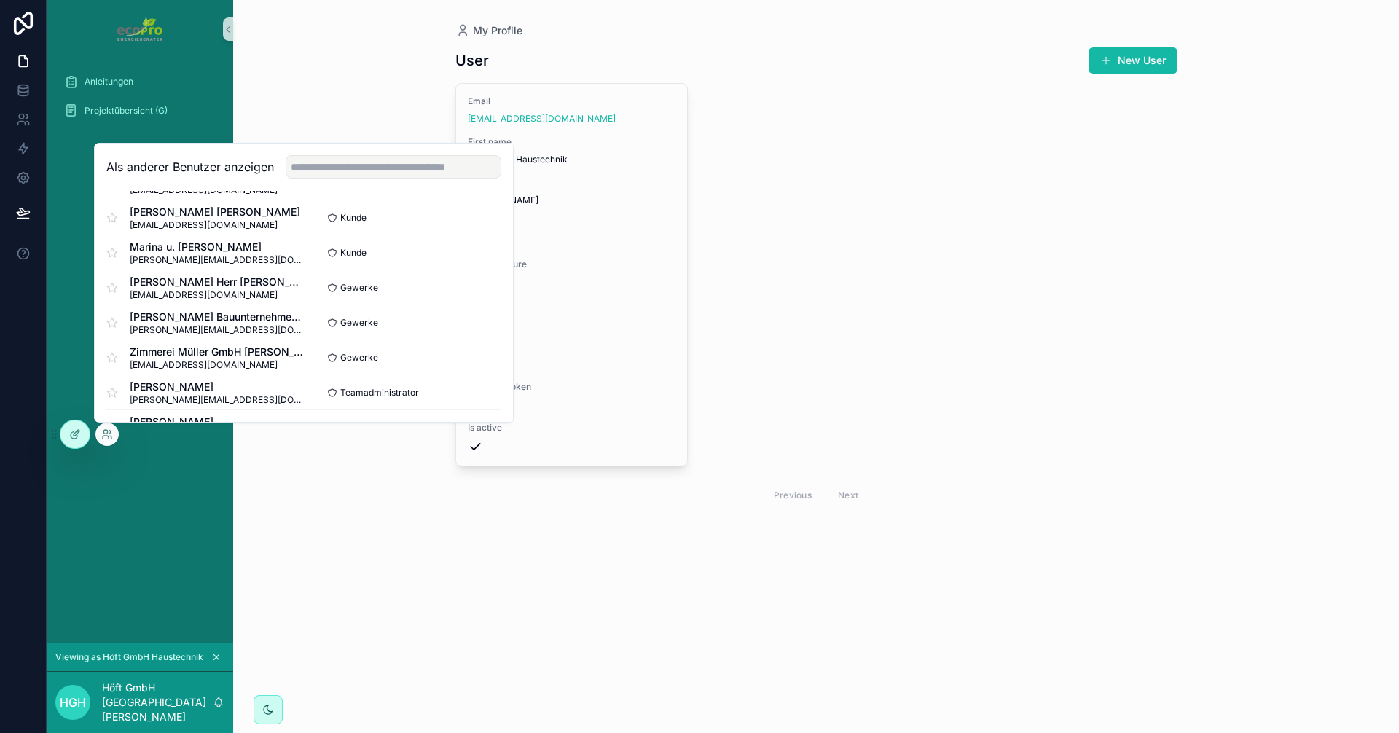
click at [916, 280] on div "Email [EMAIL_ADDRESS][DOMAIN_NAME] First name Höft GmbH Haustechnik Last name […" at bounding box center [816, 297] width 722 height 429
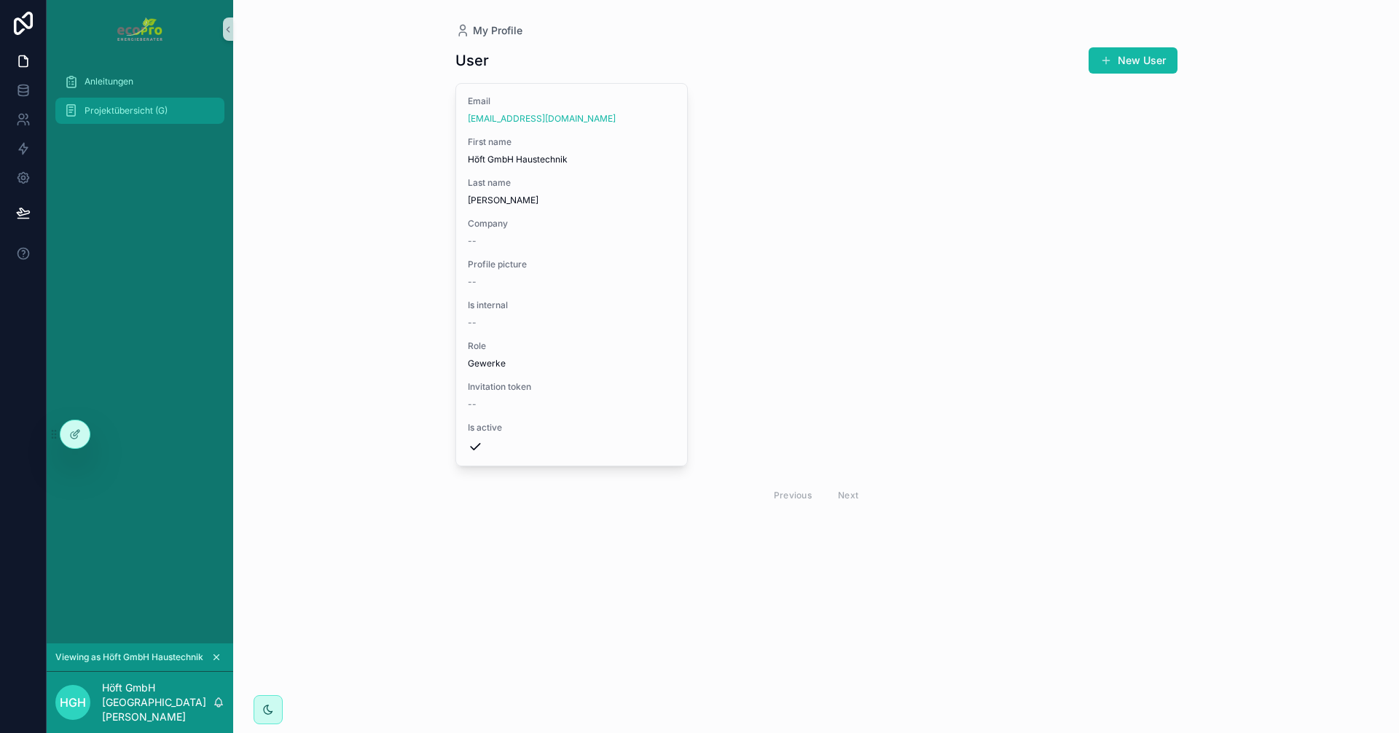
click at [86, 112] on span "Projektübersicht (G)" at bounding box center [126, 111] width 83 height 12
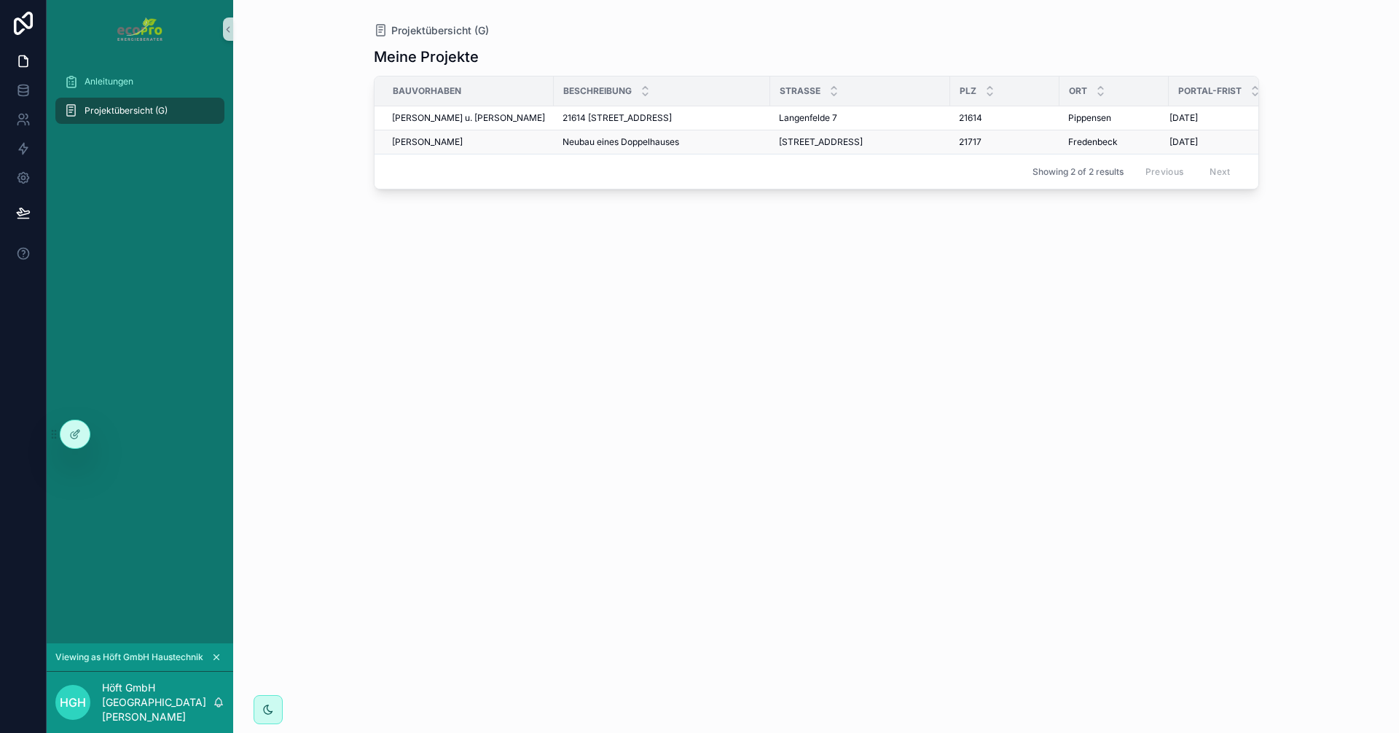
click at [419, 138] on span "[PERSON_NAME]" at bounding box center [427, 142] width 71 height 12
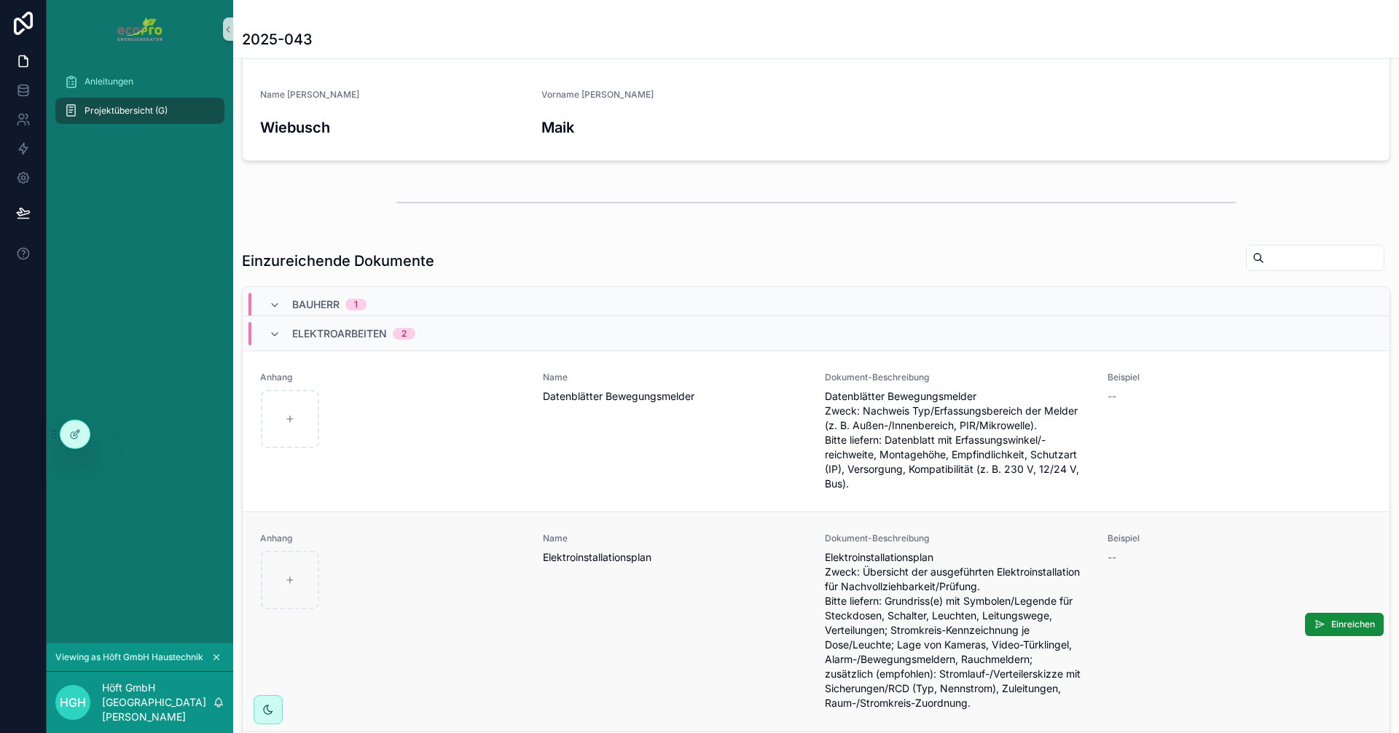
scroll to position [219, 0]
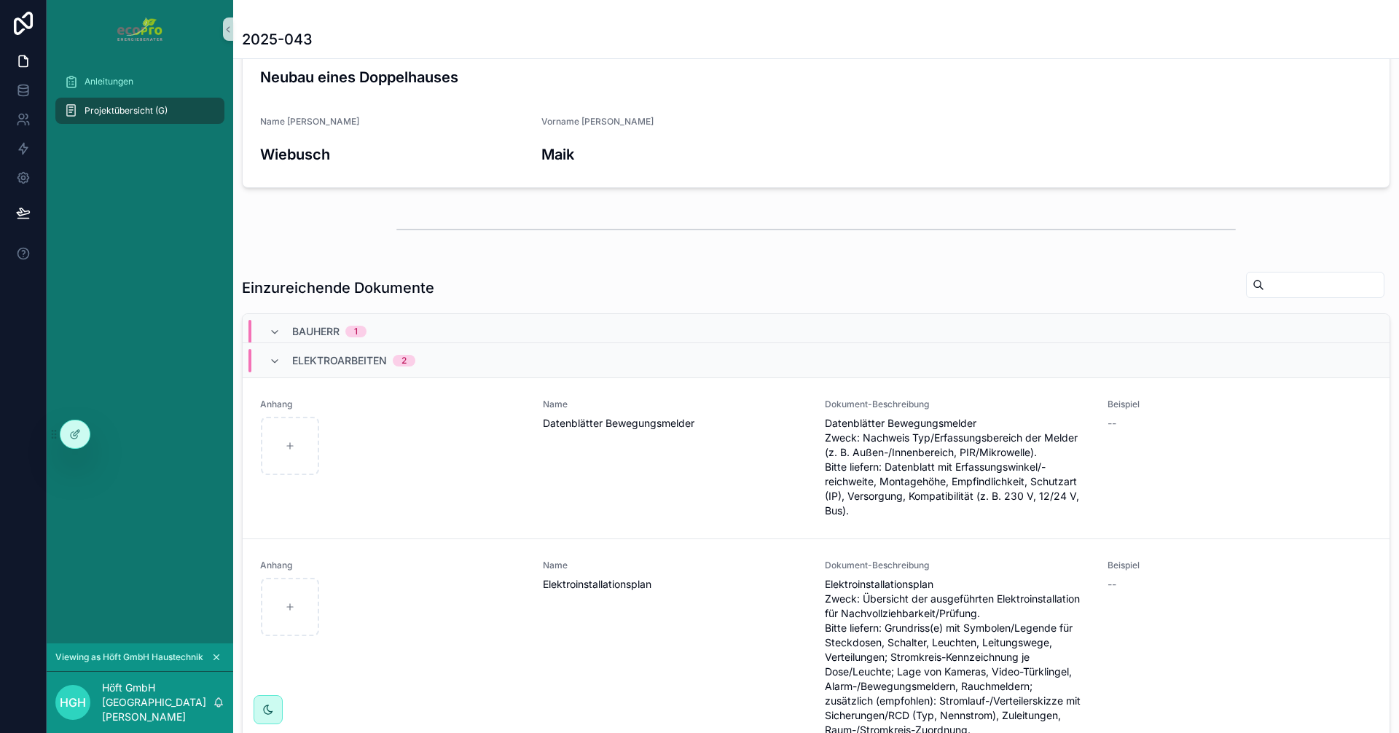
click at [220, 654] on icon "scrollbarer Inhalt" at bounding box center [216, 657] width 10 height 10
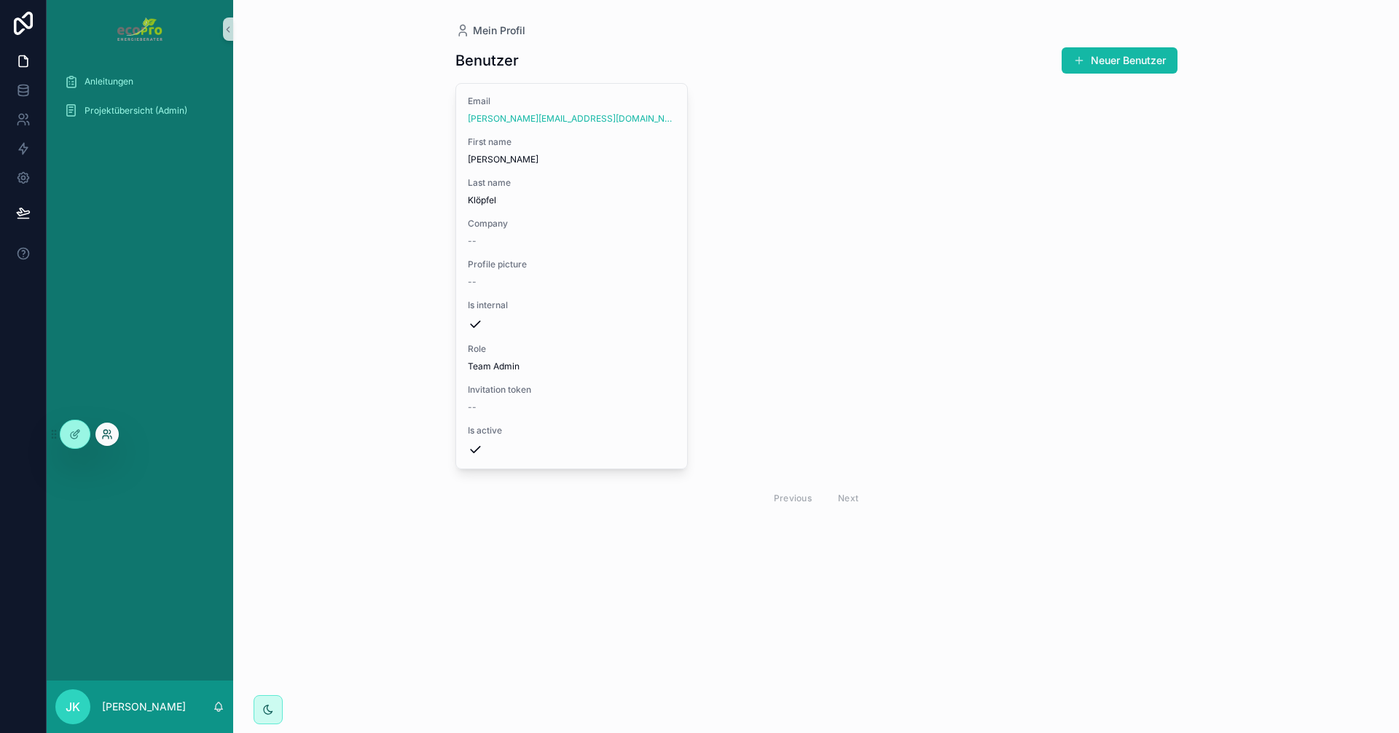
click at [111, 433] on icon at bounding box center [109, 432] width 1 height 4
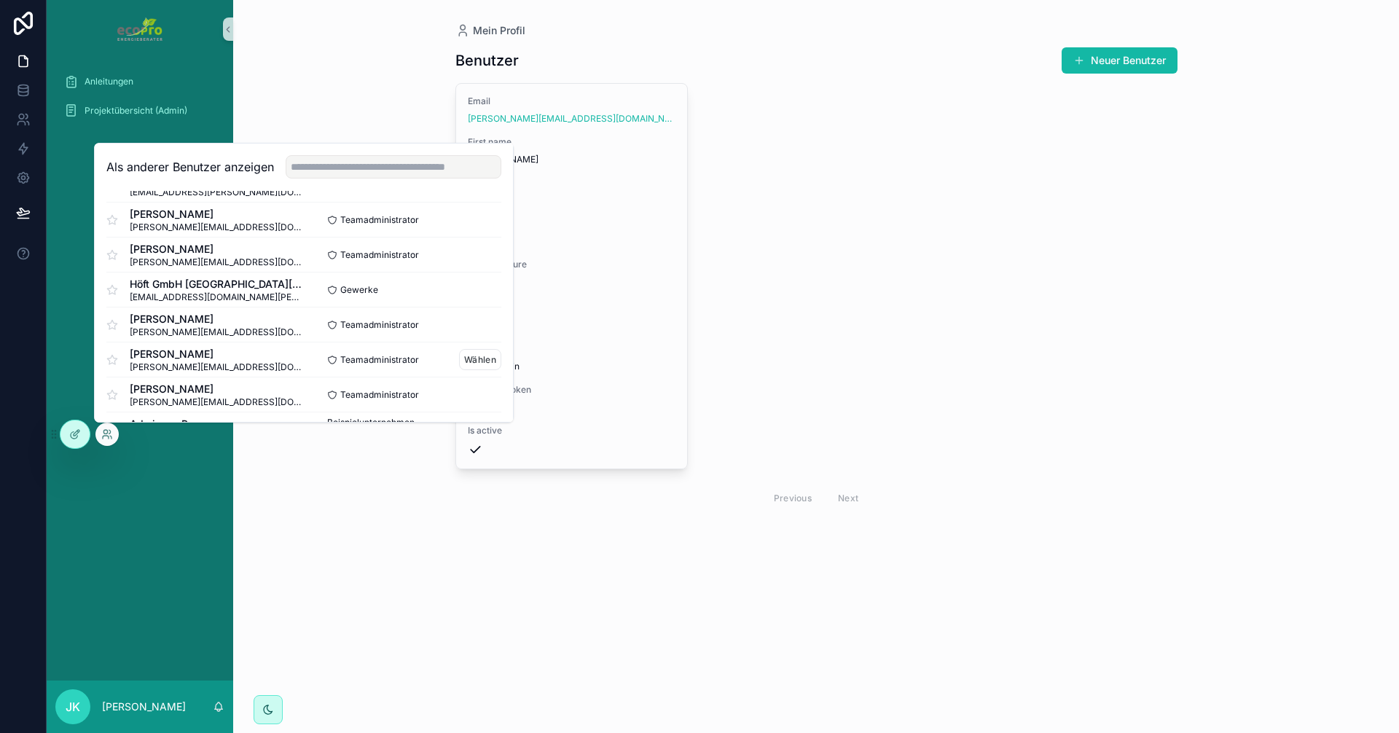
scroll to position [209, 0]
click at [464, 258] on font "Wählen" at bounding box center [480, 256] width 32 height 11
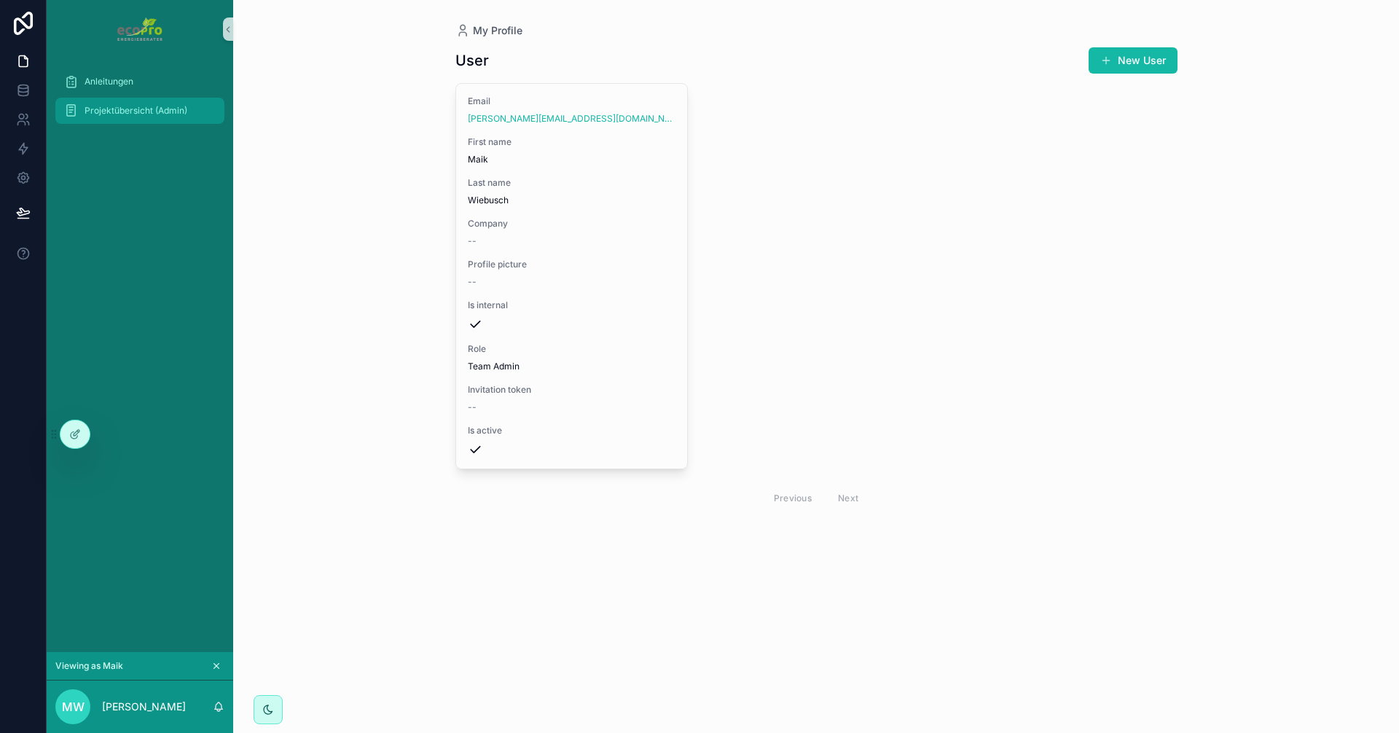
click at [134, 112] on span "Projektübersicht (Admin)" at bounding box center [136, 111] width 103 height 12
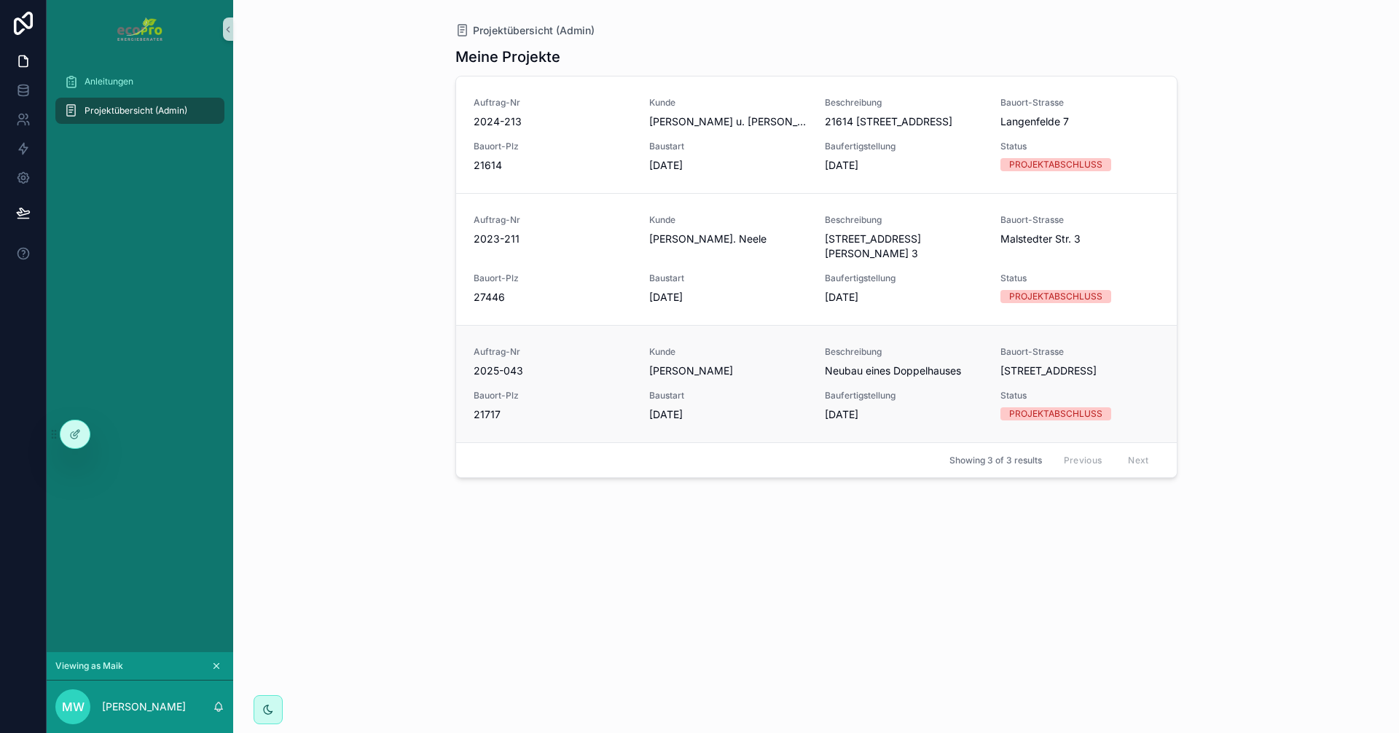
click at [567, 398] on span "Bauort-Plz" at bounding box center [553, 396] width 158 height 12
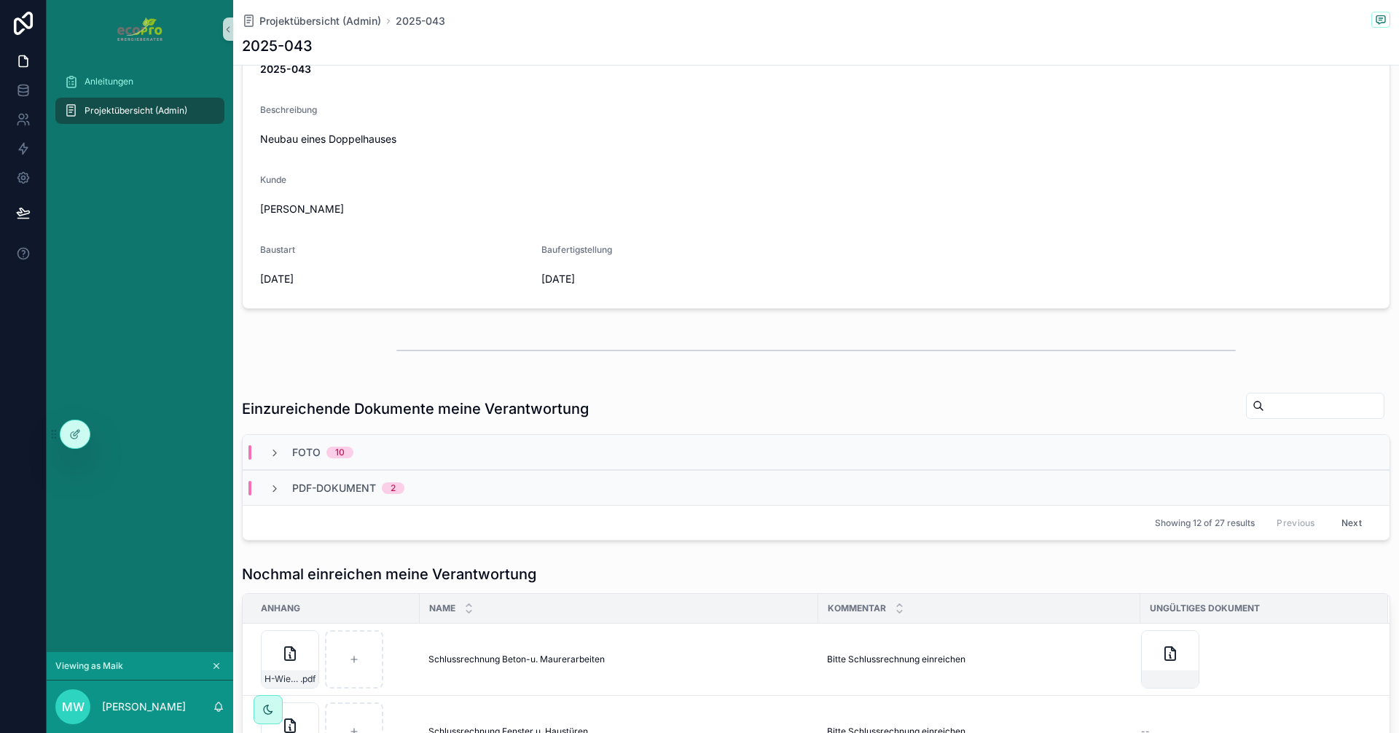
scroll to position [219, 0]
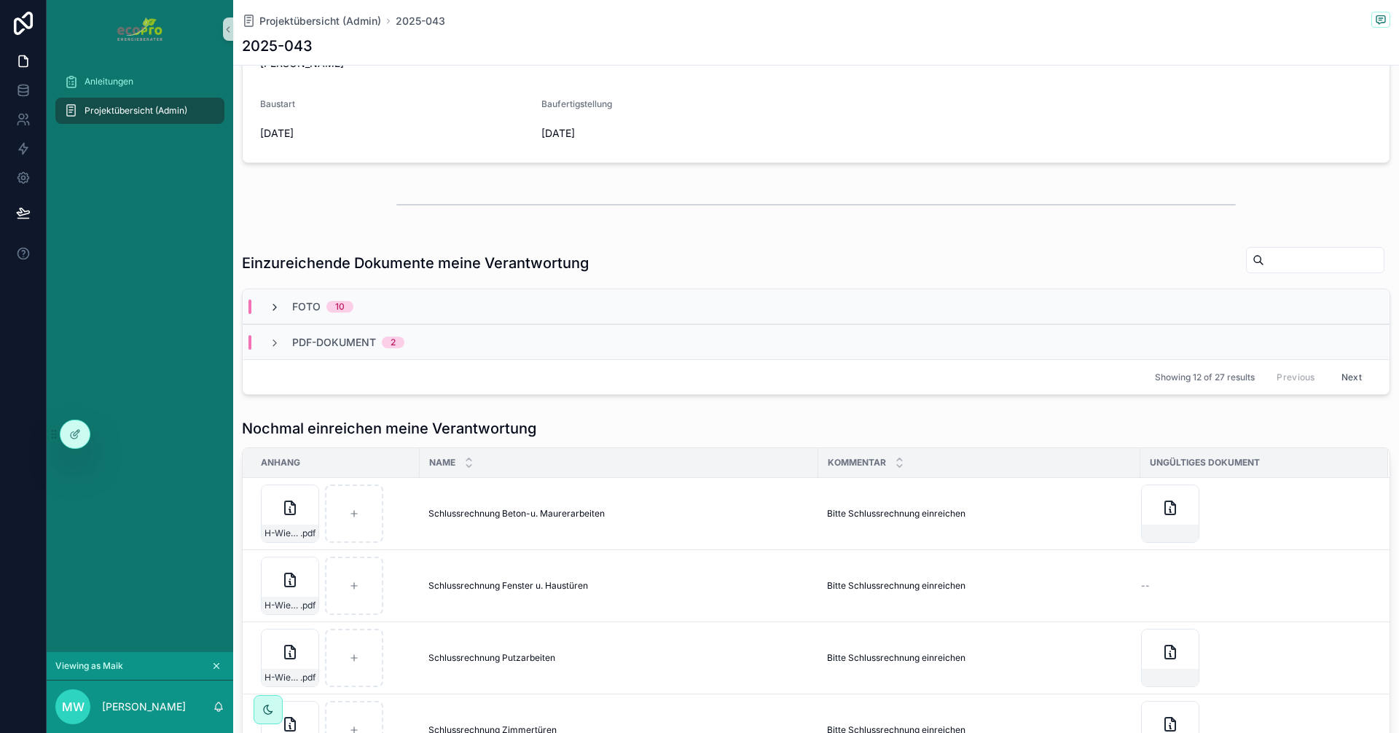
click at [269, 307] on icon "scrollbarer Inhalt" at bounding box center [275, 308] width 12 height 12
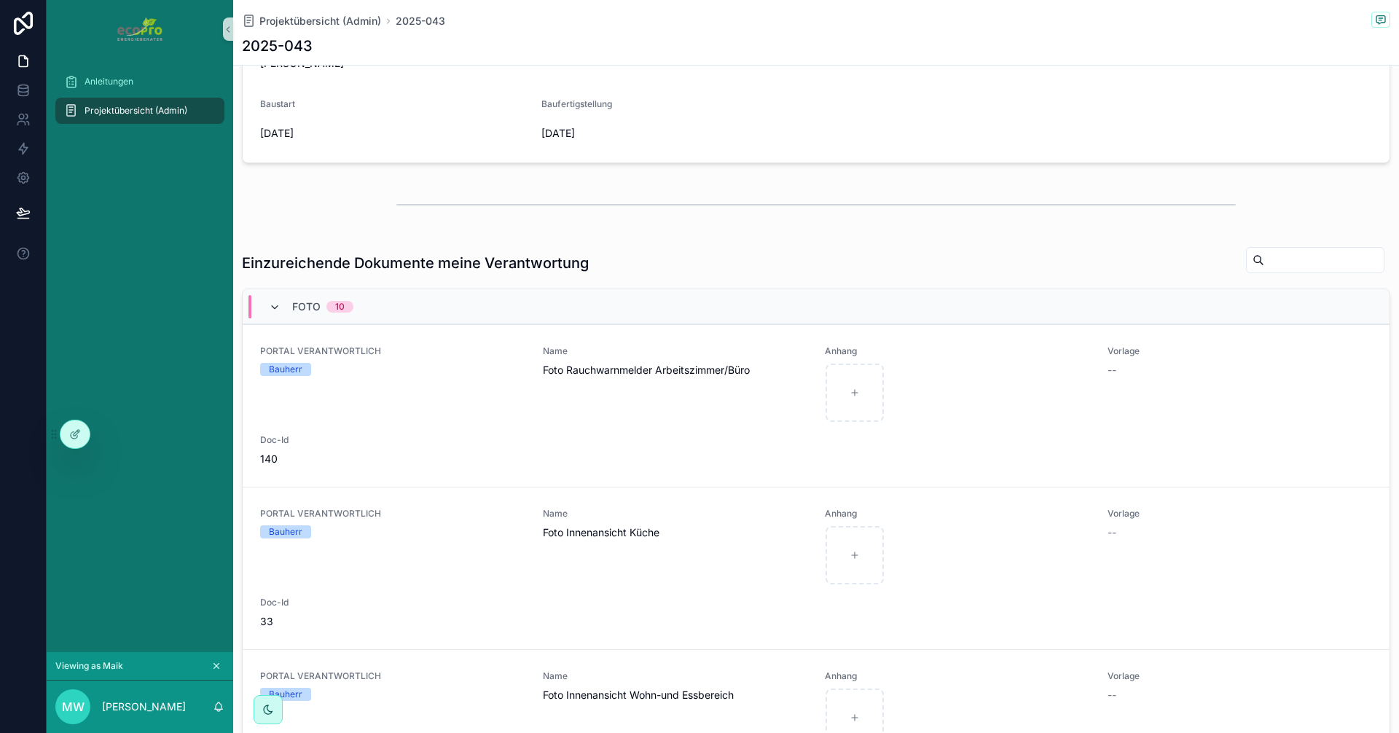
click at [272, 304] on icon "scrollbarer Inhalt" at bounding box center [275, 308] width 12 height 12
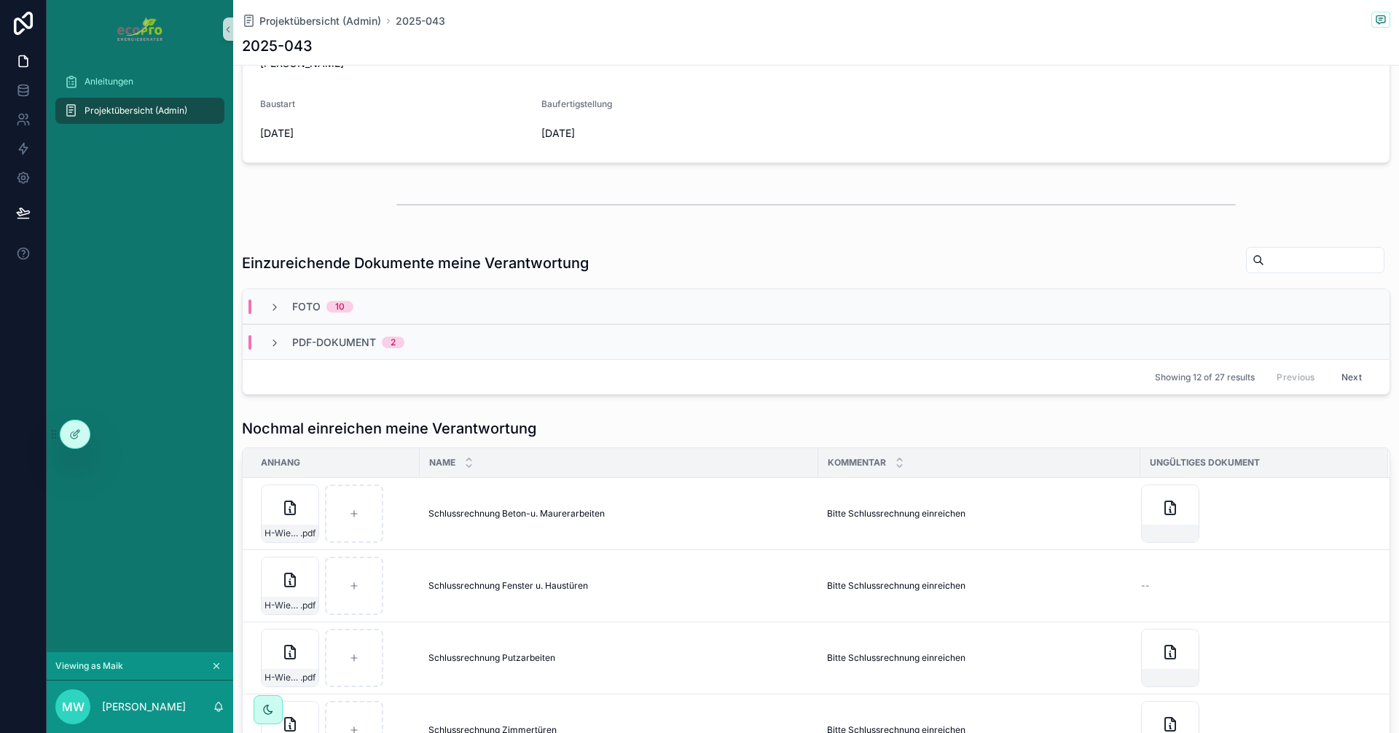
click at [280, 344] on div "PDF-Dokument 2" at bounding box center [336, 342] width 135 height 15
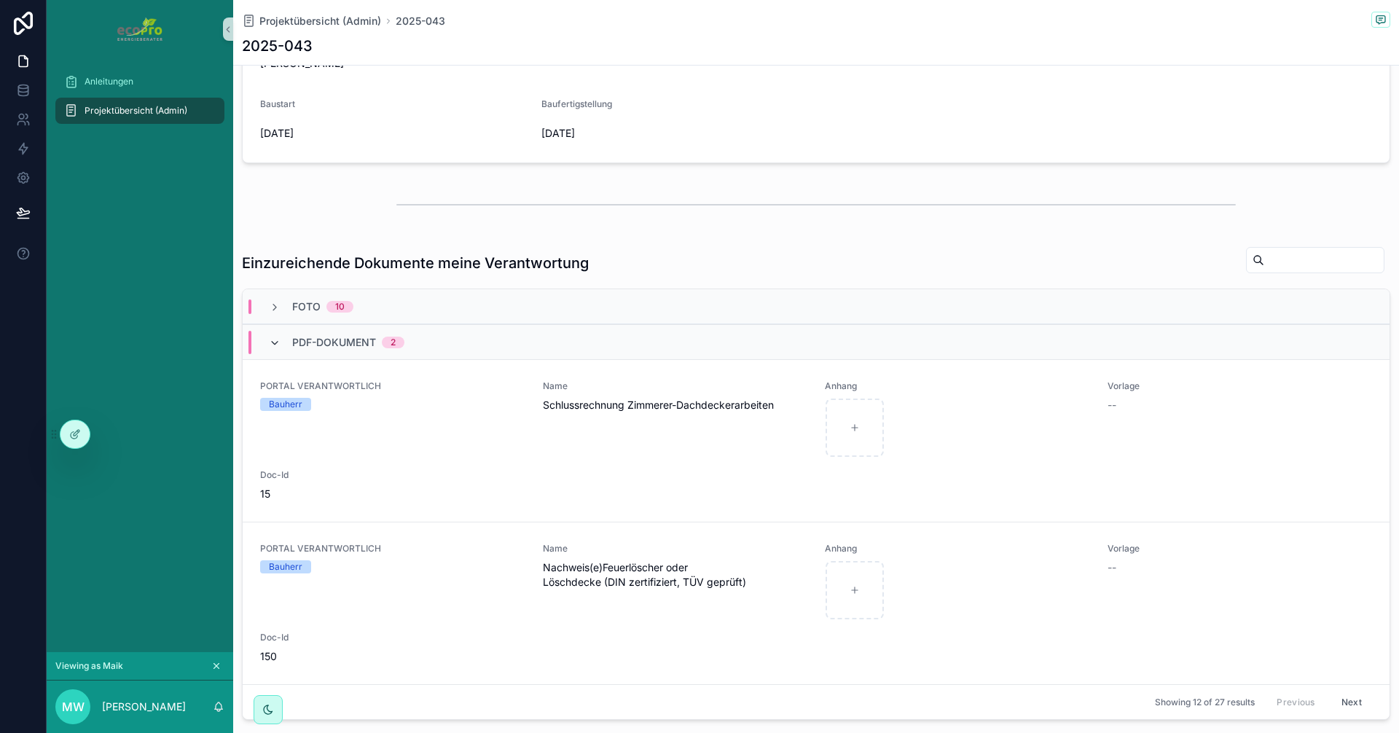
click at [278, 344] on icon "scrollbarer Inhalt" at bounding box center [275, 343] width 12 height 12
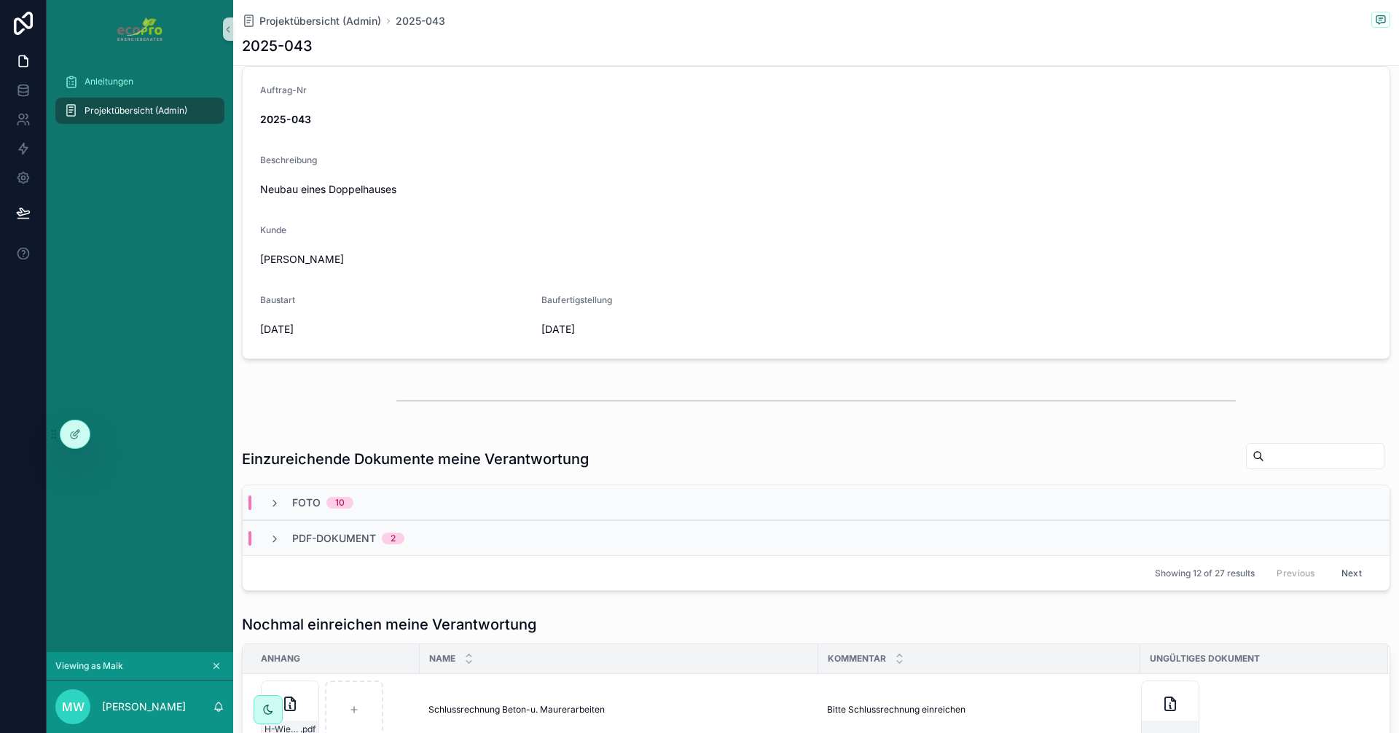
scroll to position [0, 0]
